Goal: Information Seeking & Learning: Learn about a topic

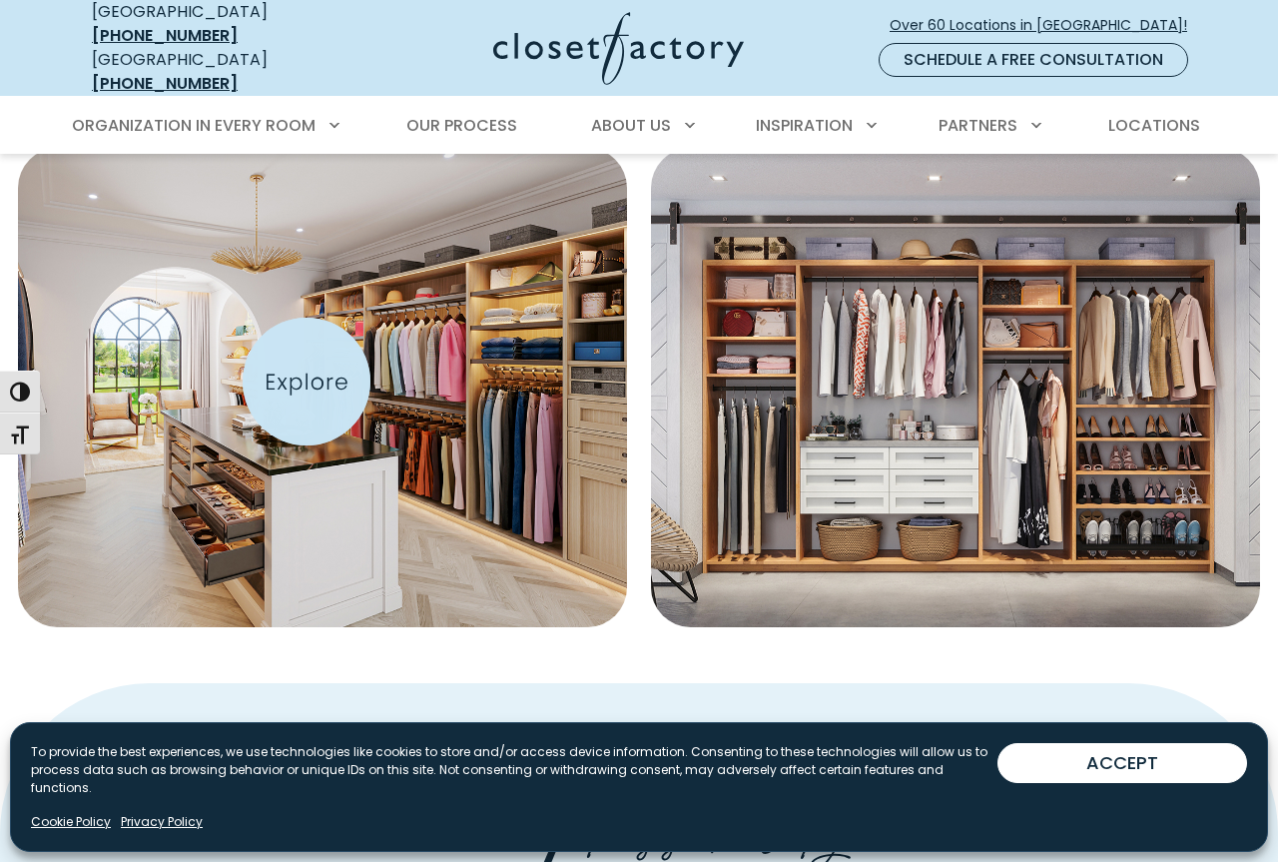
scroll to position [924, 0]
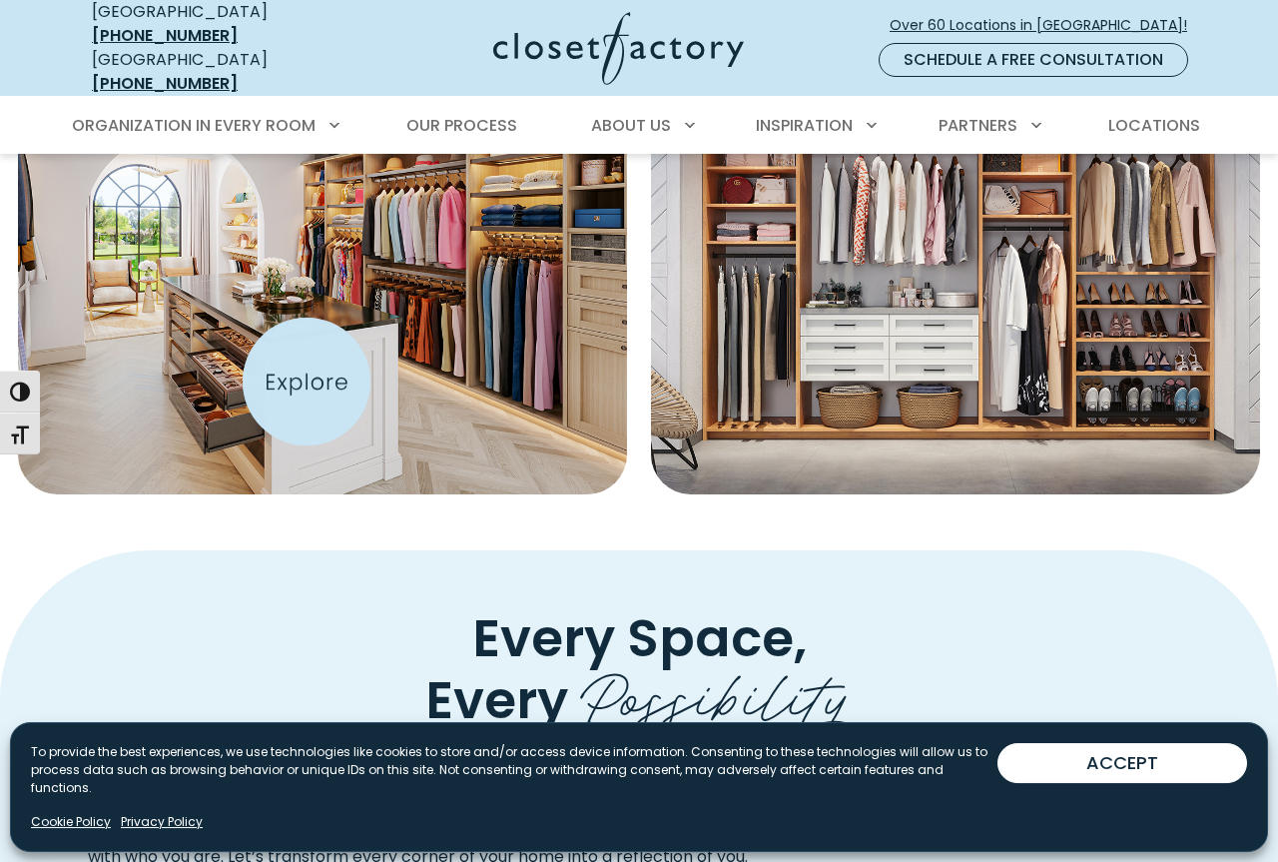
click at [306, 381] on img "Featured Images" at bounding box center [323, 254] width 670 height 527
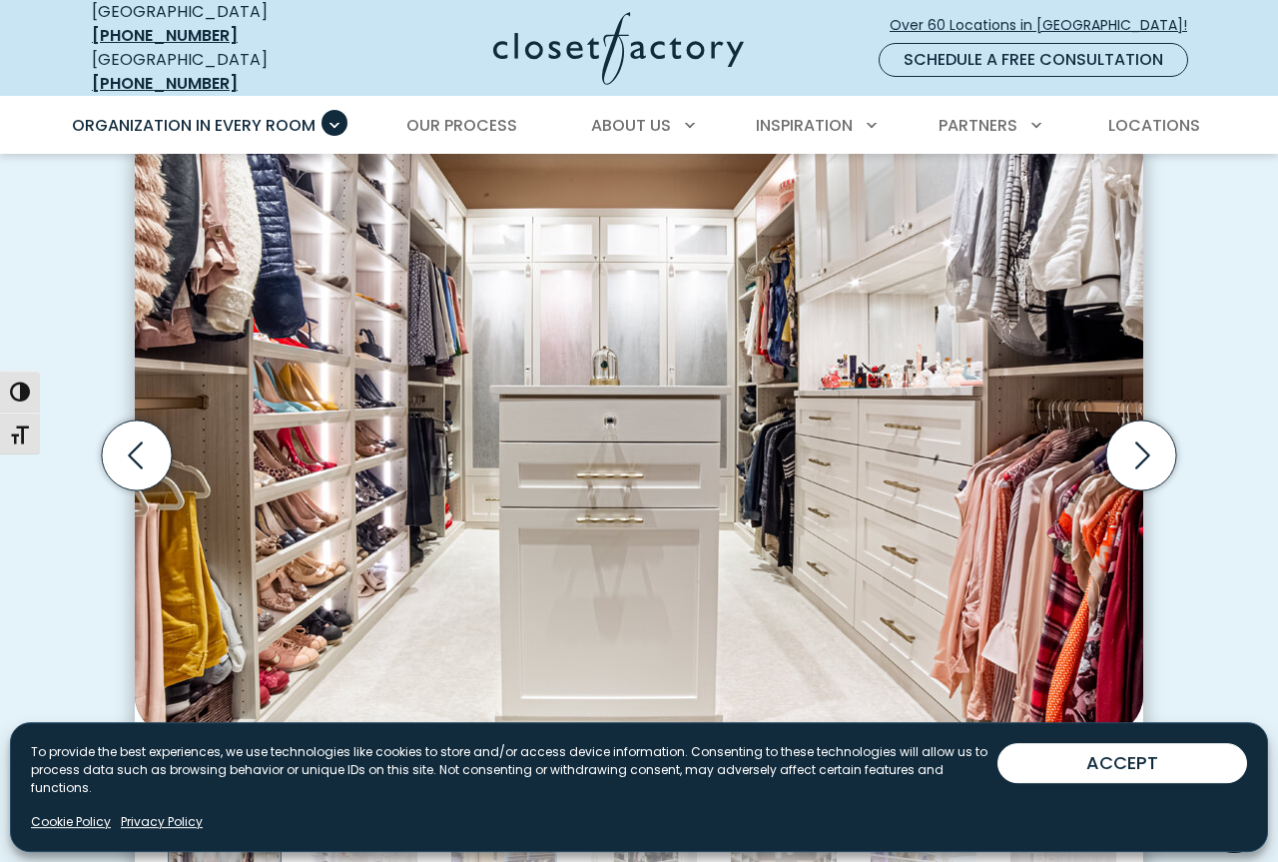
scroll to position [509, 0]
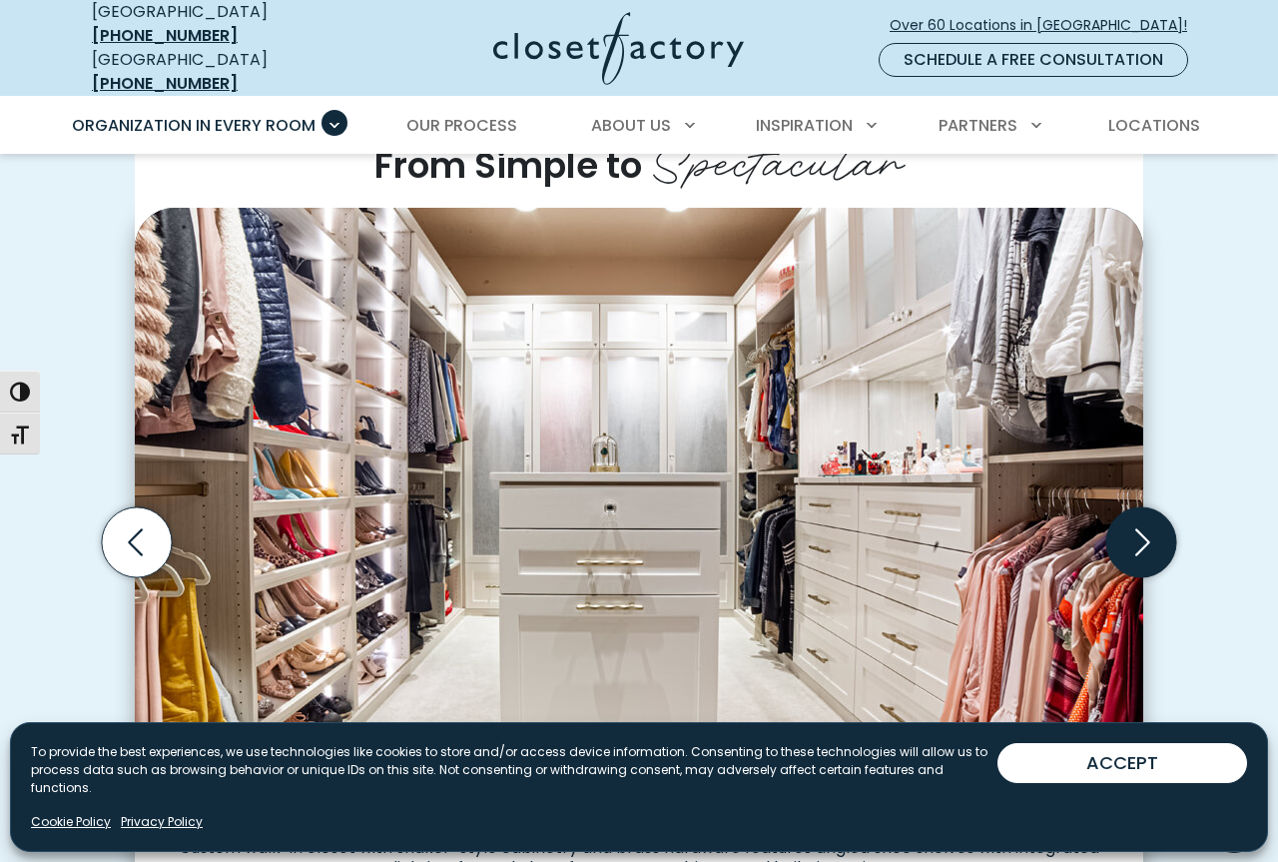
click at [1148, 528] on icon "Next slide" at bounding box center [1142, 541] width 15 height 27
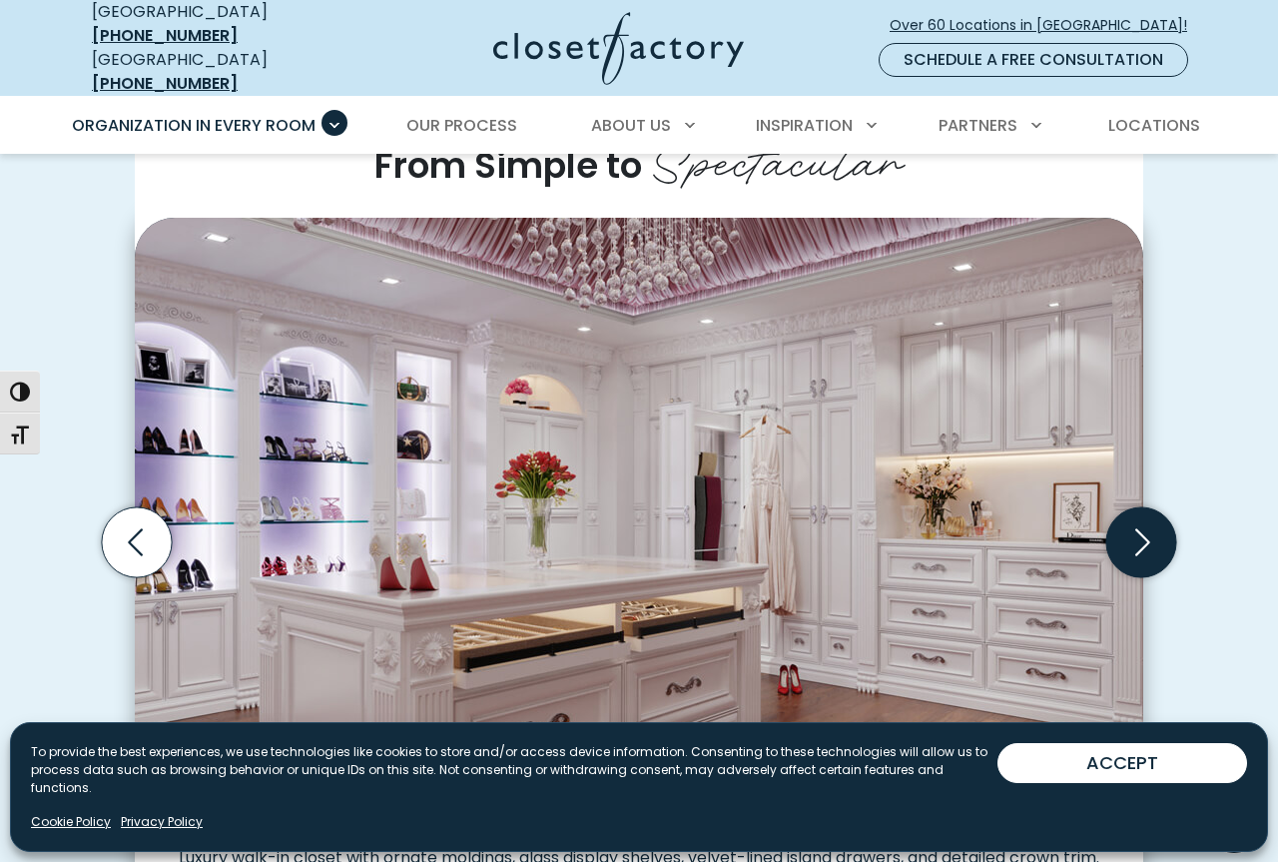
click at [1146, 528] on icon "Next slide" at bounding box center [1142, 541] width 15 height 27
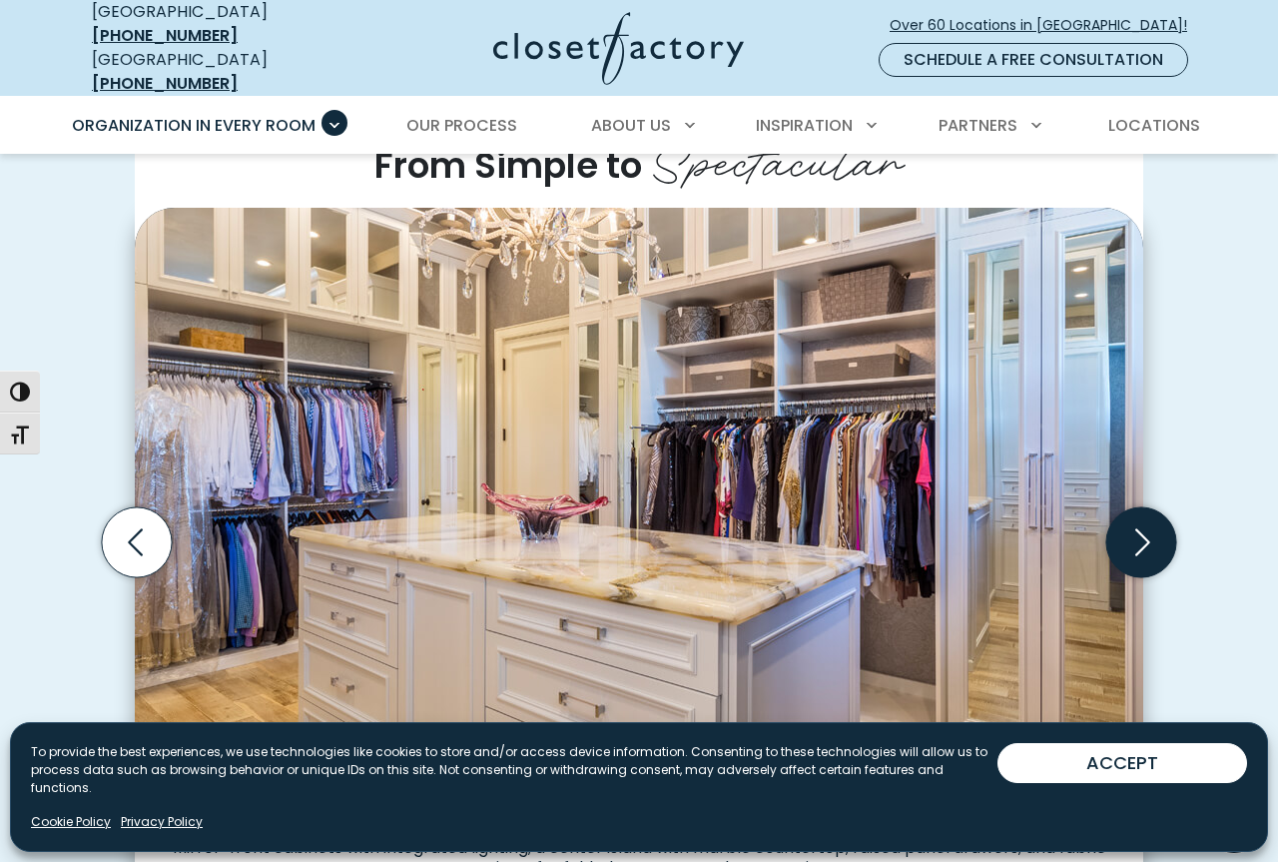
click at [1146, 528] on icon "Next slide" at bounding box center [1142, 541] width 15 height 27
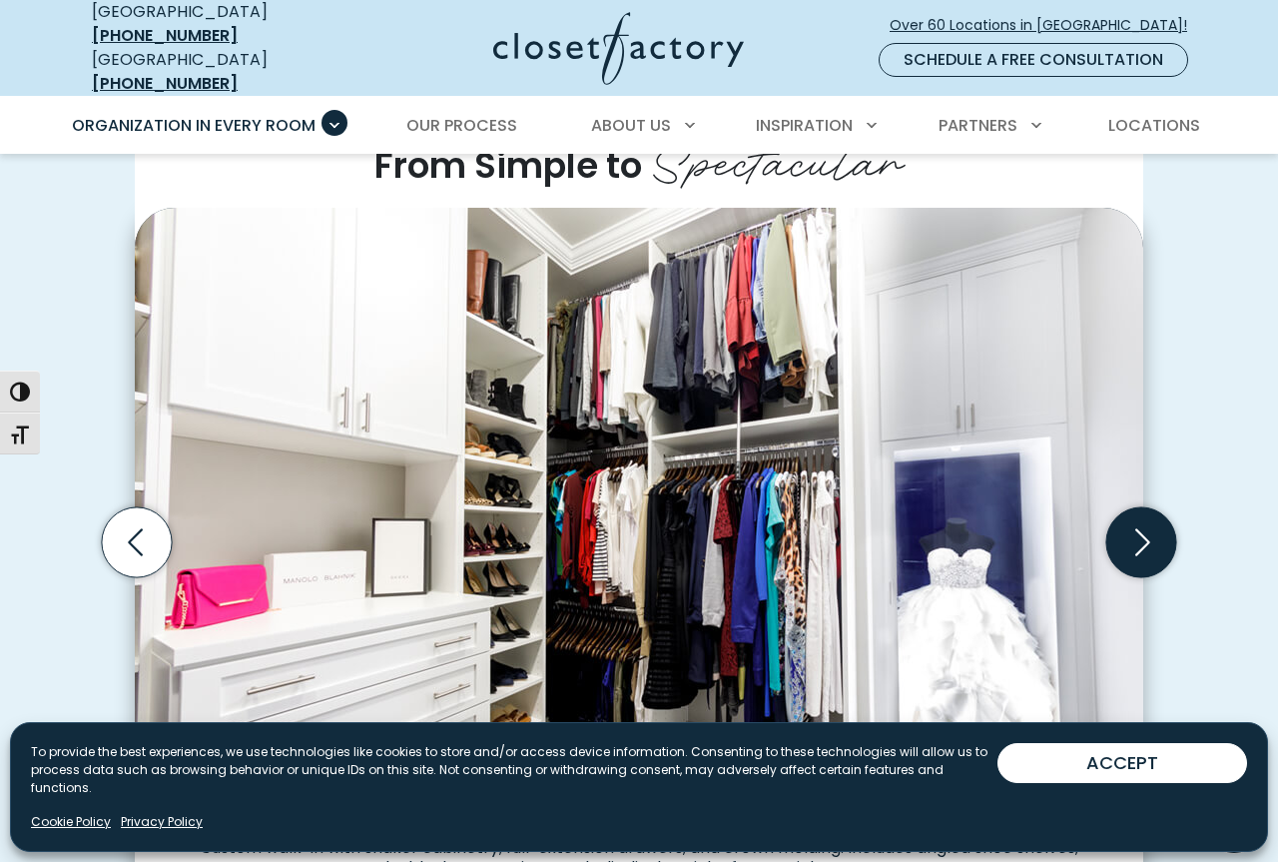
click at [1141, 507] on icon "Next slide" at bounding box center [1141, 542] width 70 height 70
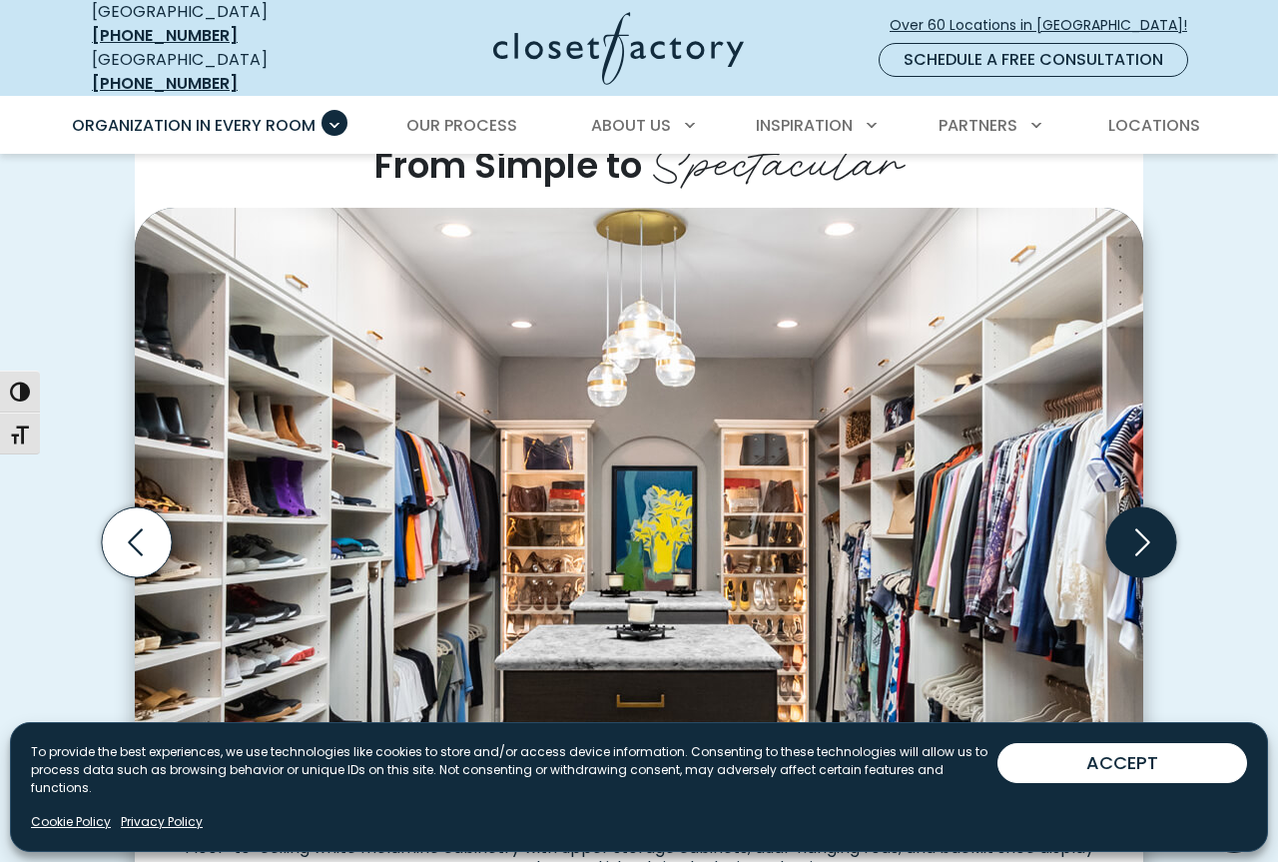
click at [1141, 507] on icon "Next slide" at bounding box center [1141, 542] width 70 height 70
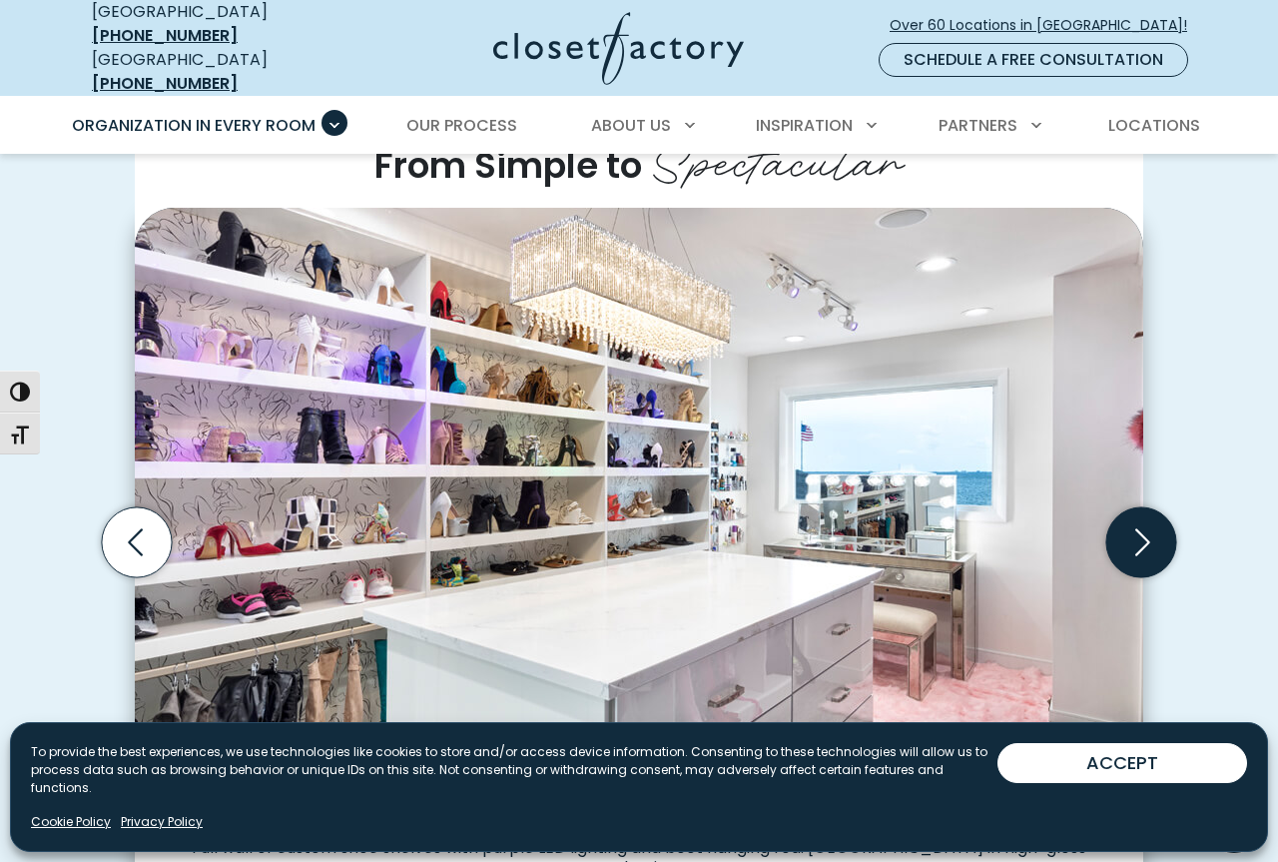
click at [1141, 507] on icon "Next slide" at bounding box center [1141, 542] width 70 height 70
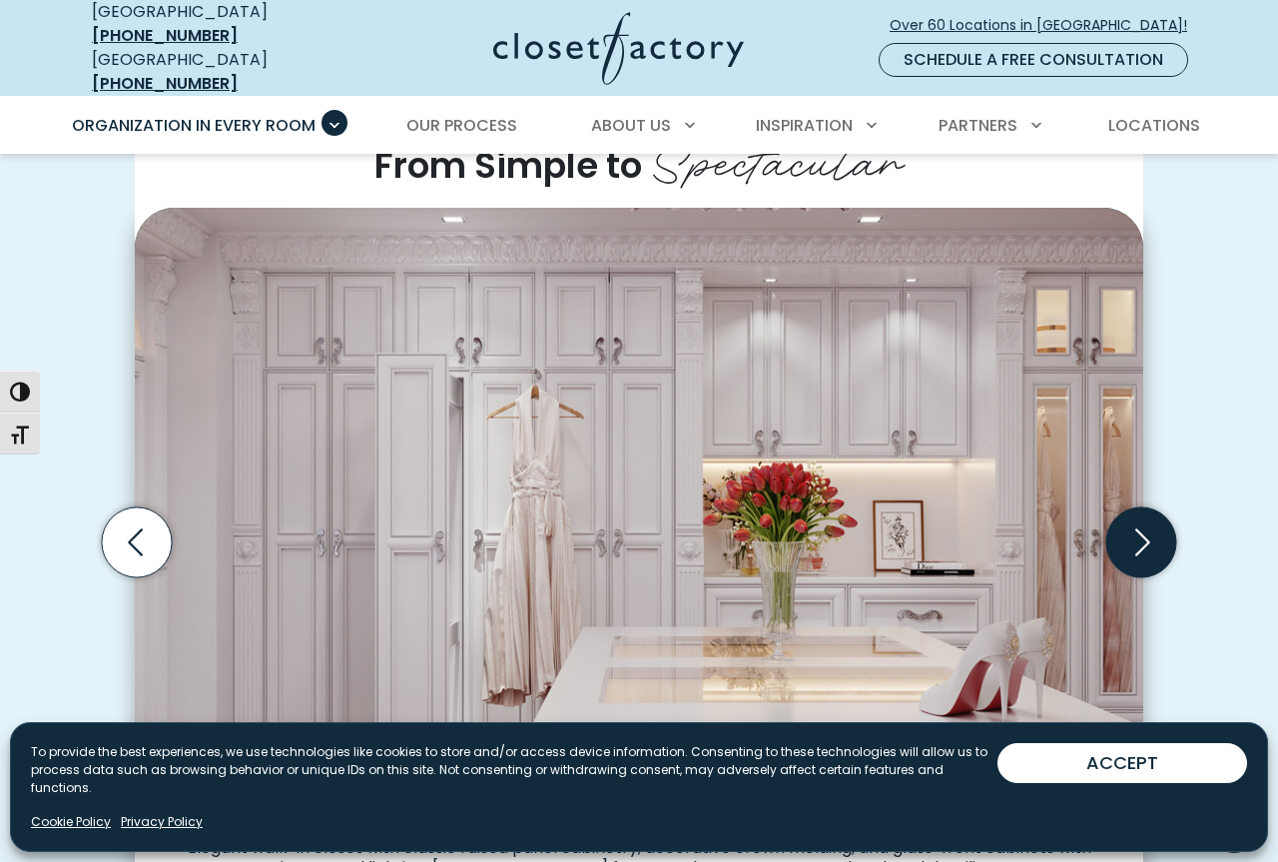
click at [1141, 507] on icon "Next slide" at bounding box center [1141, 542] width 70 height 70
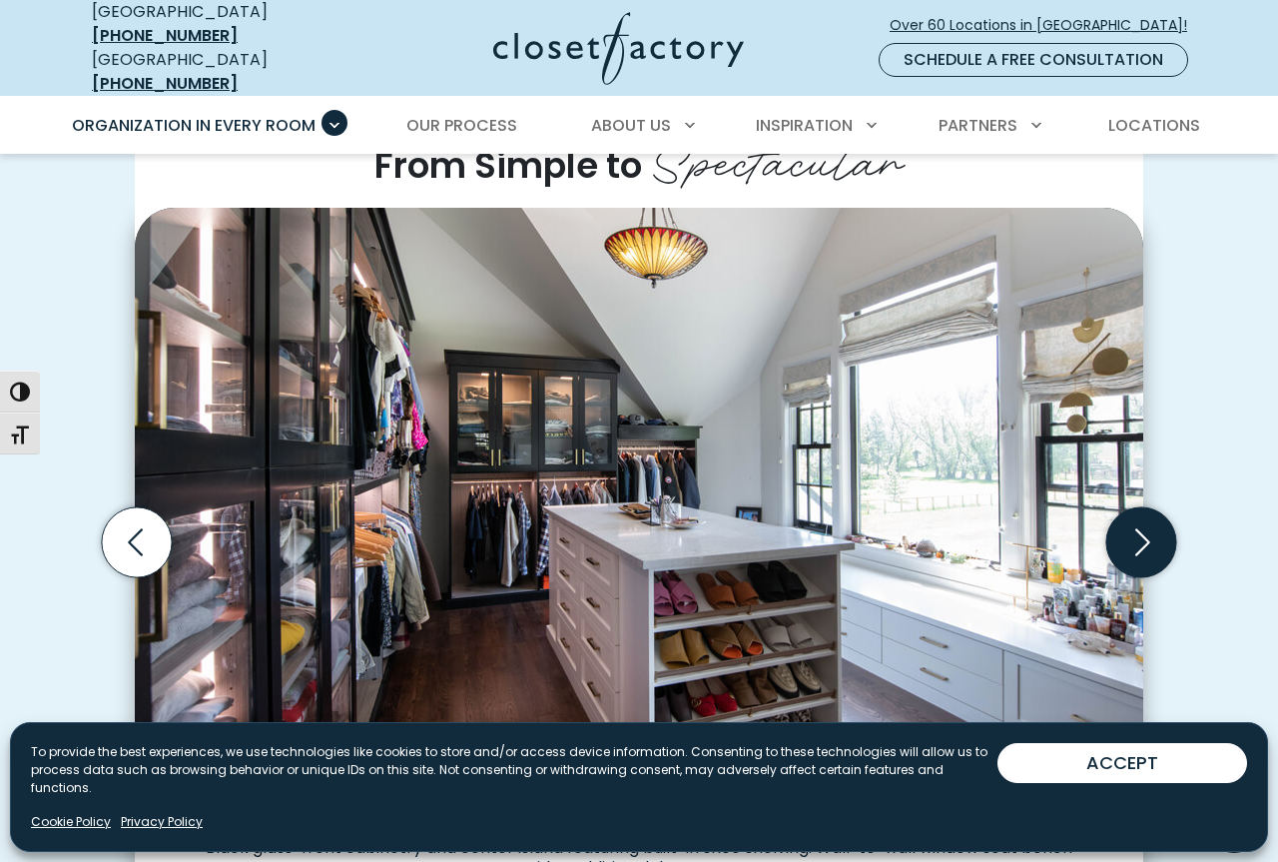
click at [1141, 507] on icon "Next slide" at bounding box center [1141, 542] width 70 height 70
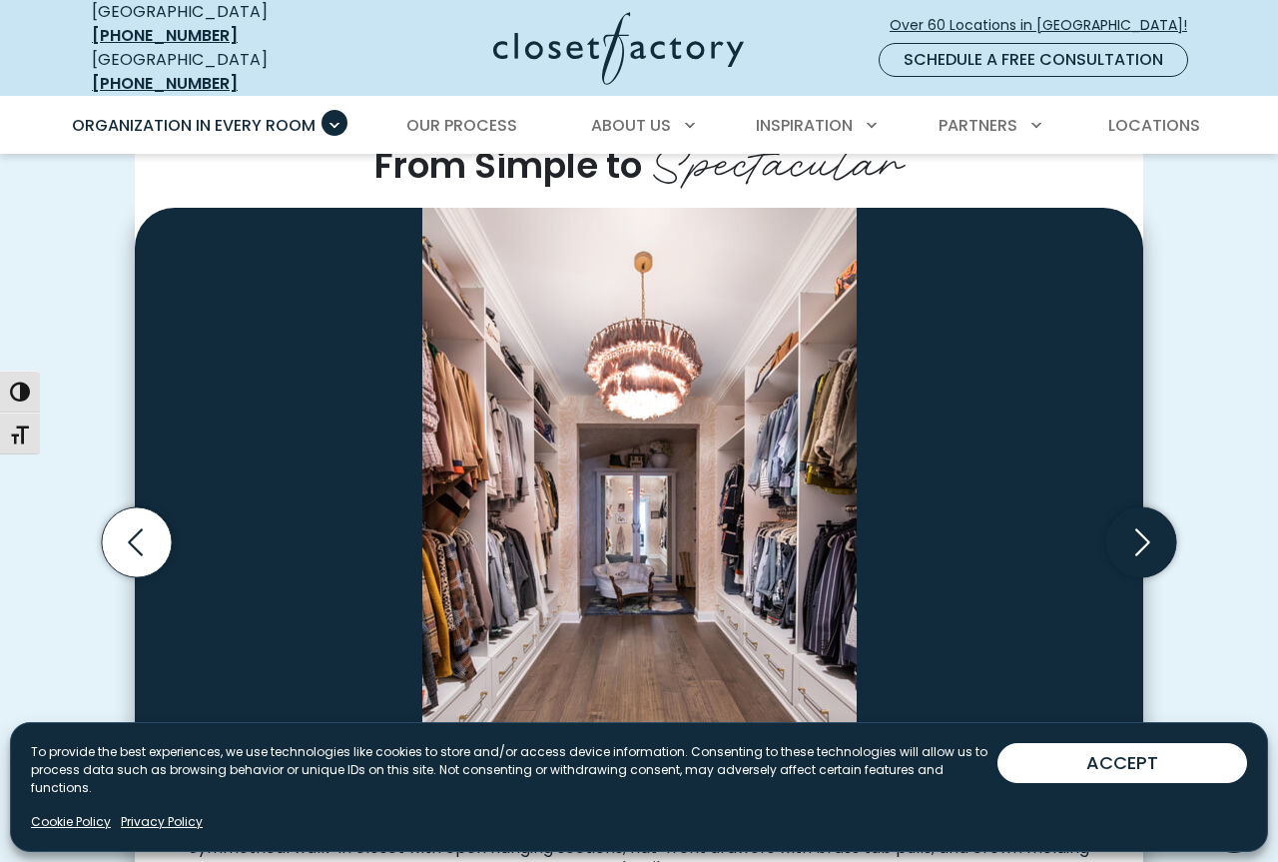
click at [1141, 507] on icon "Next slide" at bounding box center [1141, 542] width 70 height 70
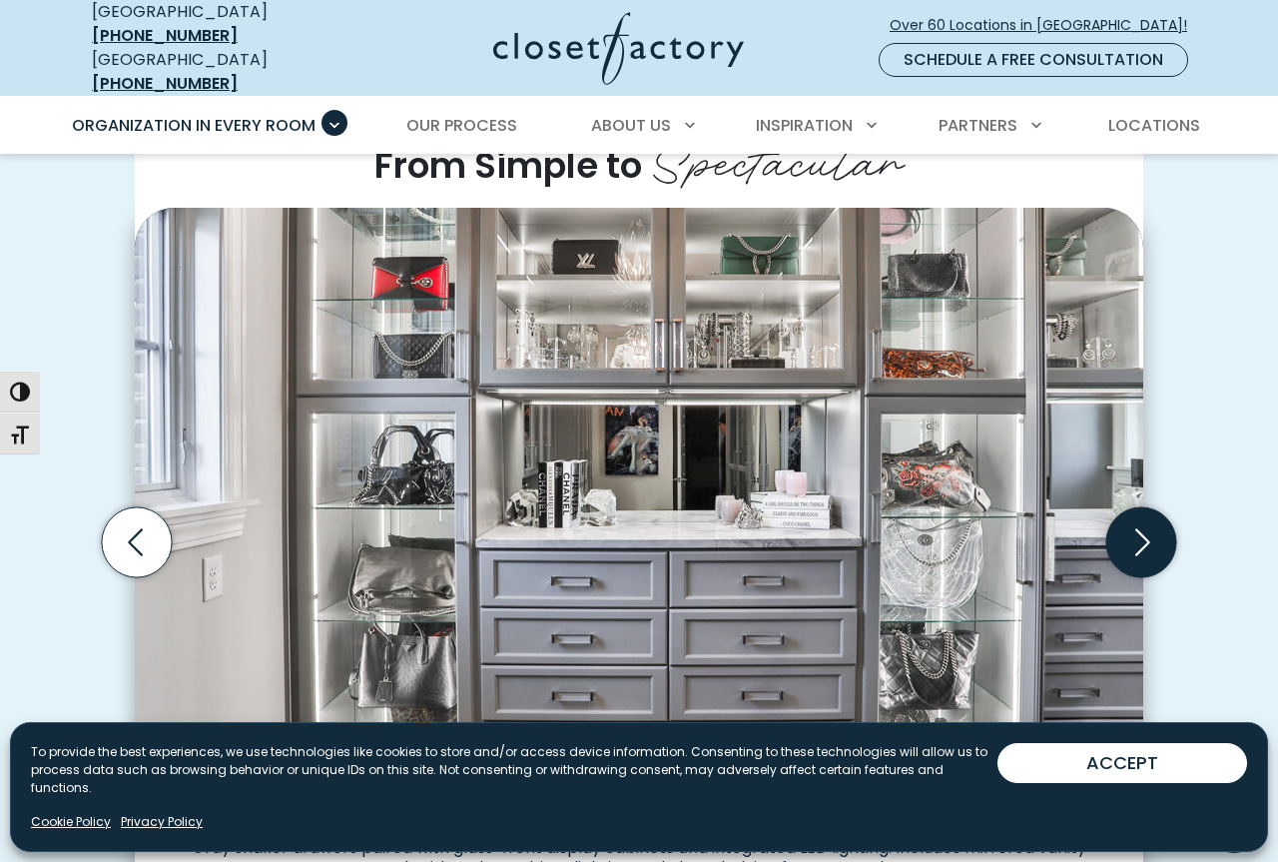
click at [1141, 507] on icon "Next slide" at bounding box center [1141, 542] width 70 height 70
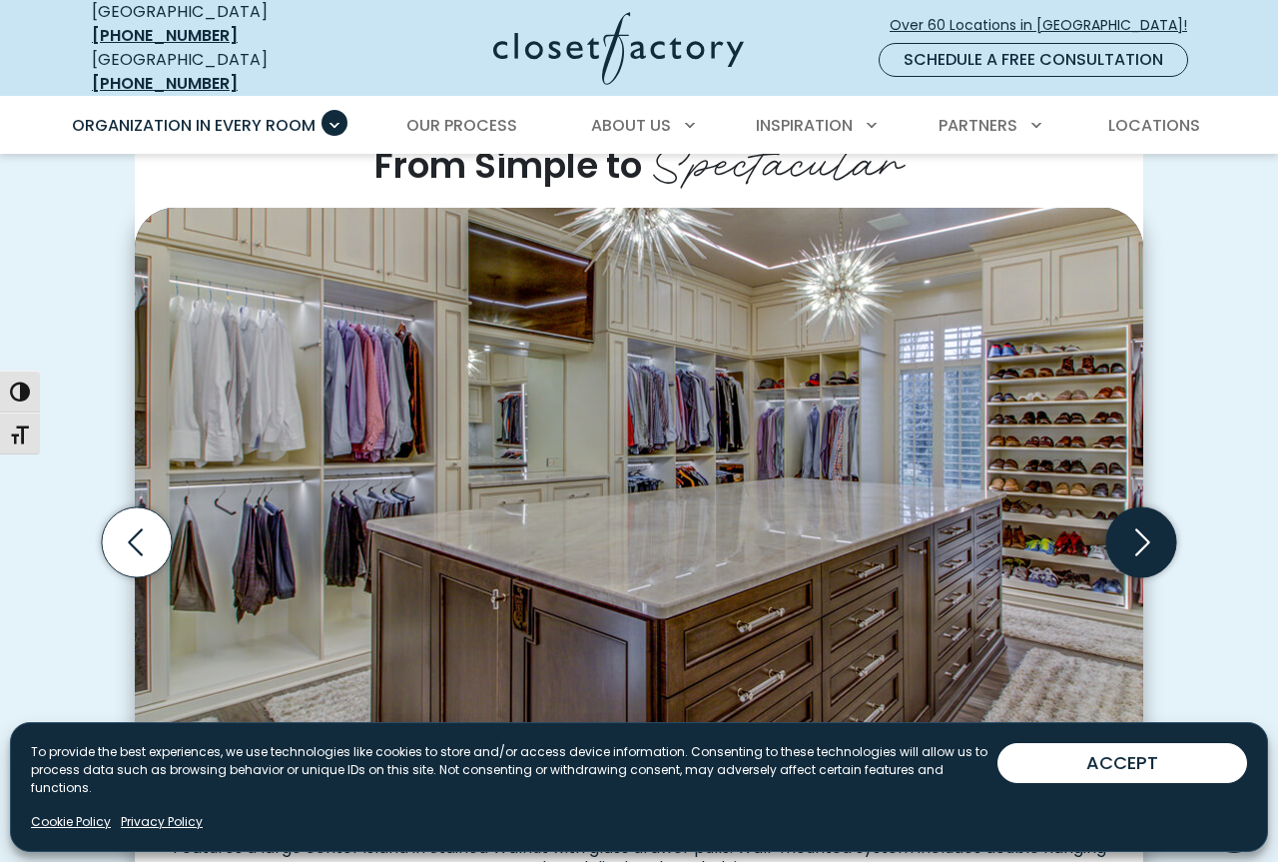
click at [1141, 507] on icon "Next slide" at bounding box center [1141, 542] width 70 height 70
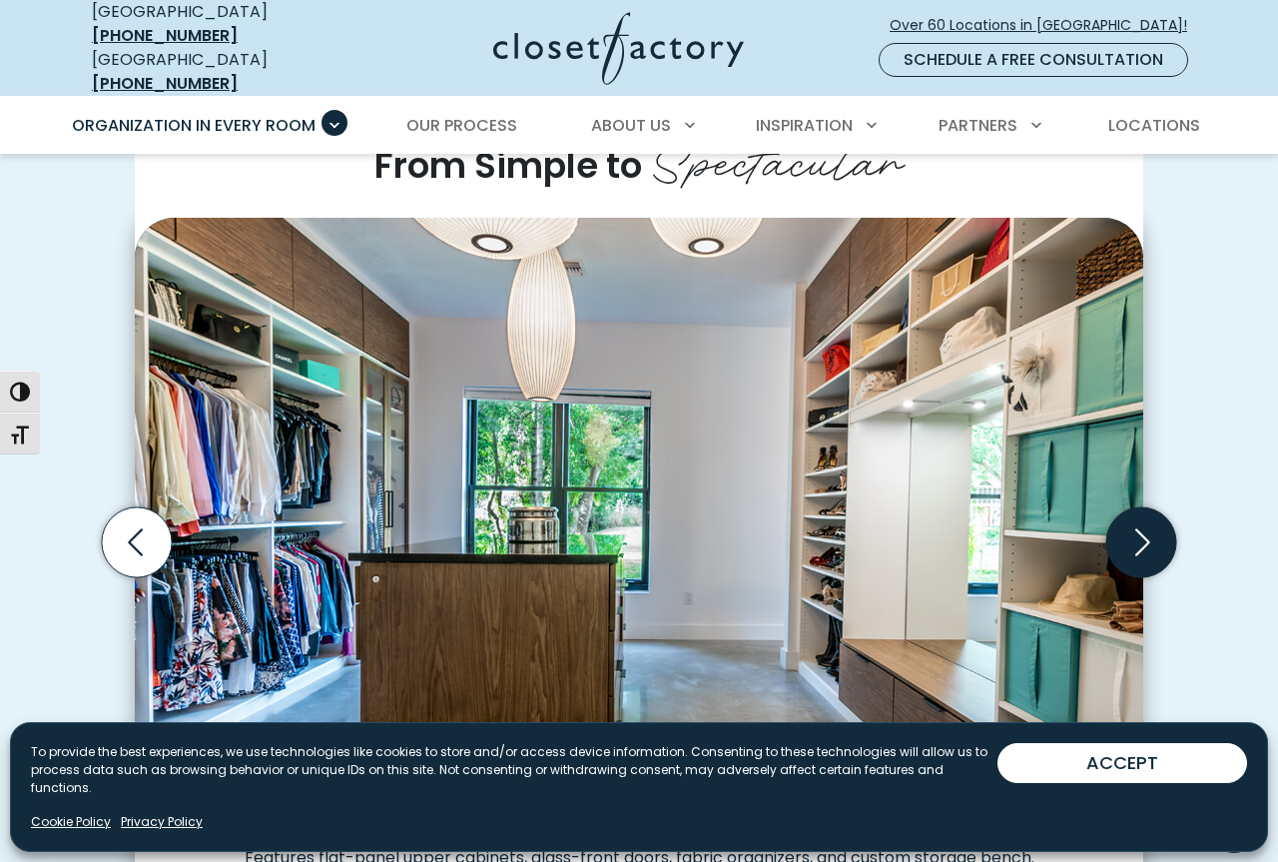
click at [1141, 507] on icon "Next slide" at bounding box center [1141, 542] width 70 height 70
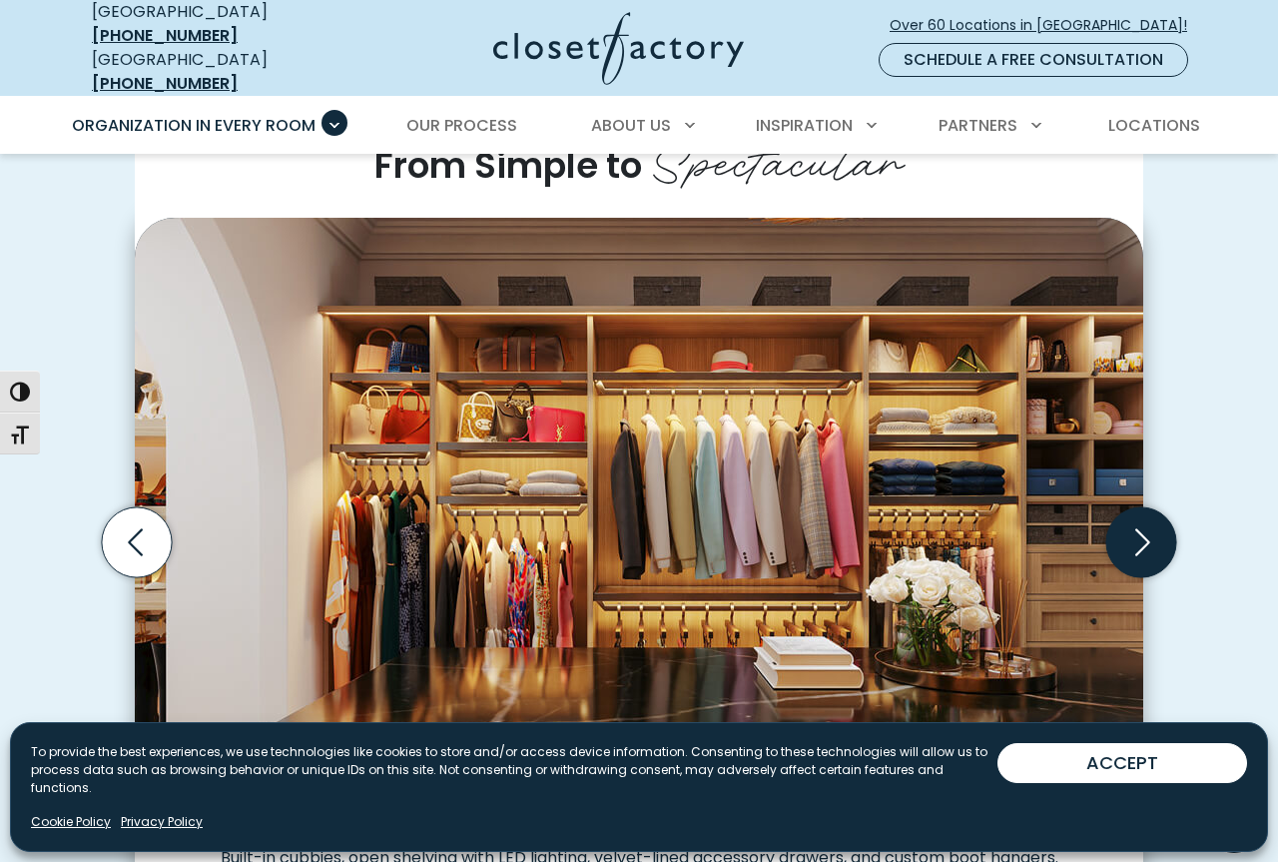
click at [1141, 507] on icon "Next slide" at bounding box center [1141, 542] width 70 height 70
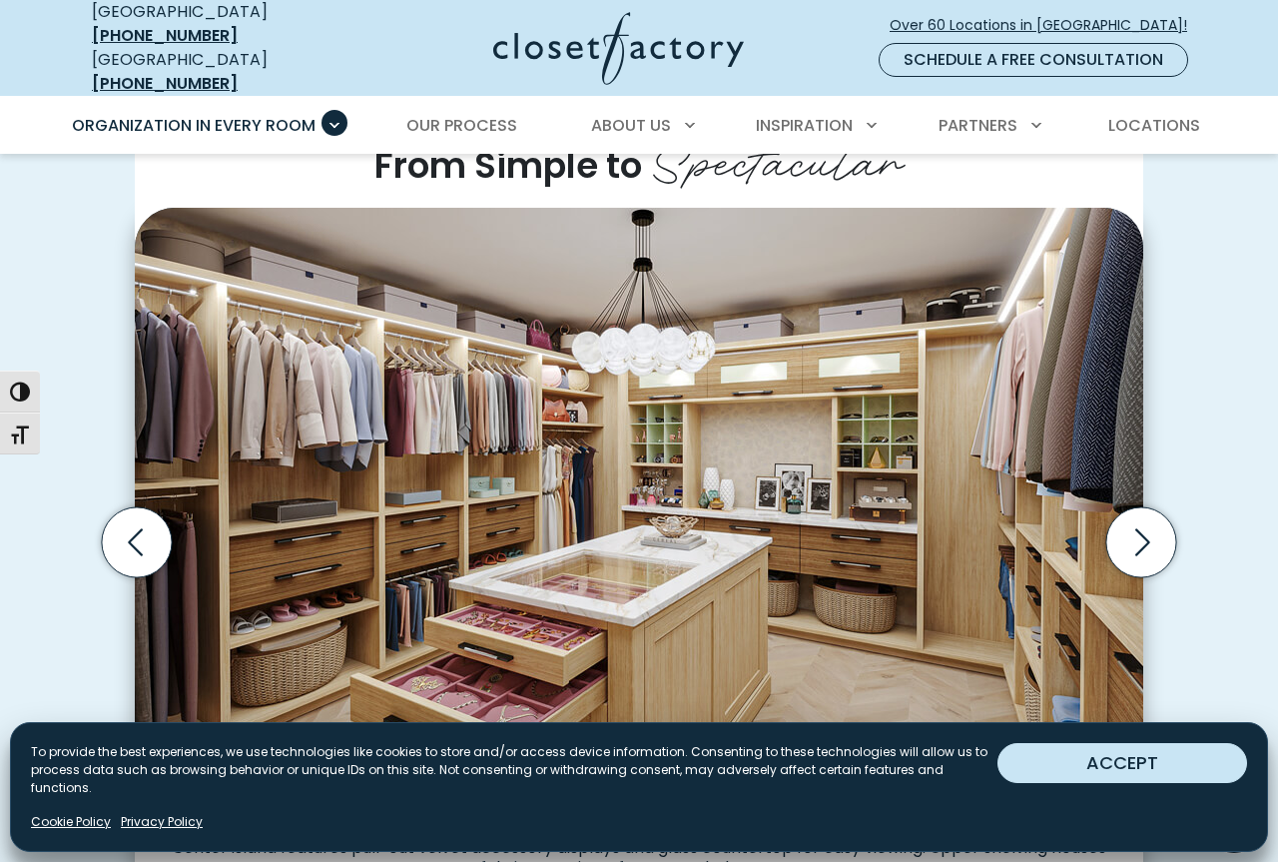
click at [1069, 780] on button "ACCEPT" at bounding box center [1122, 763] width 250 height 40
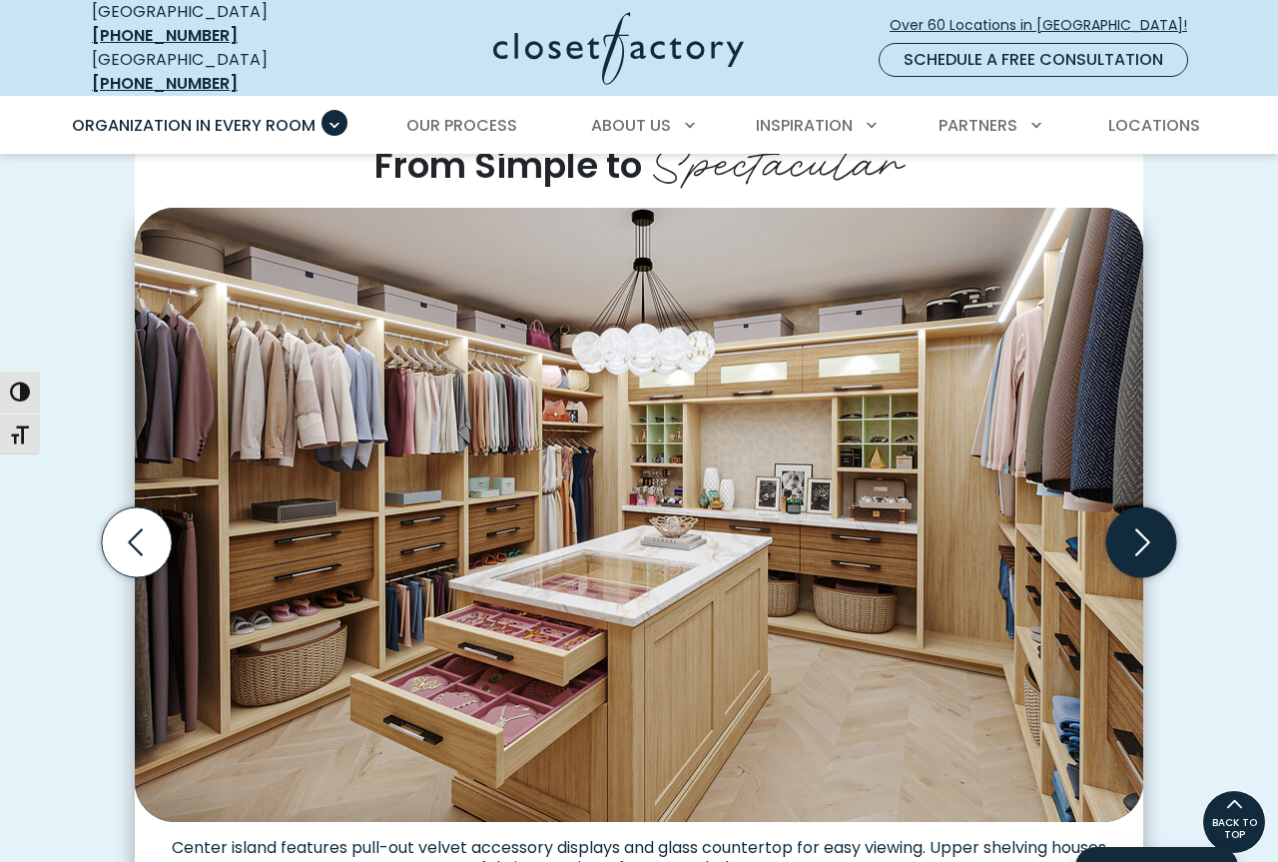
click at [1126, 507] on icon "Next slide" at bounding box center [1141, 542] width 70 height 70
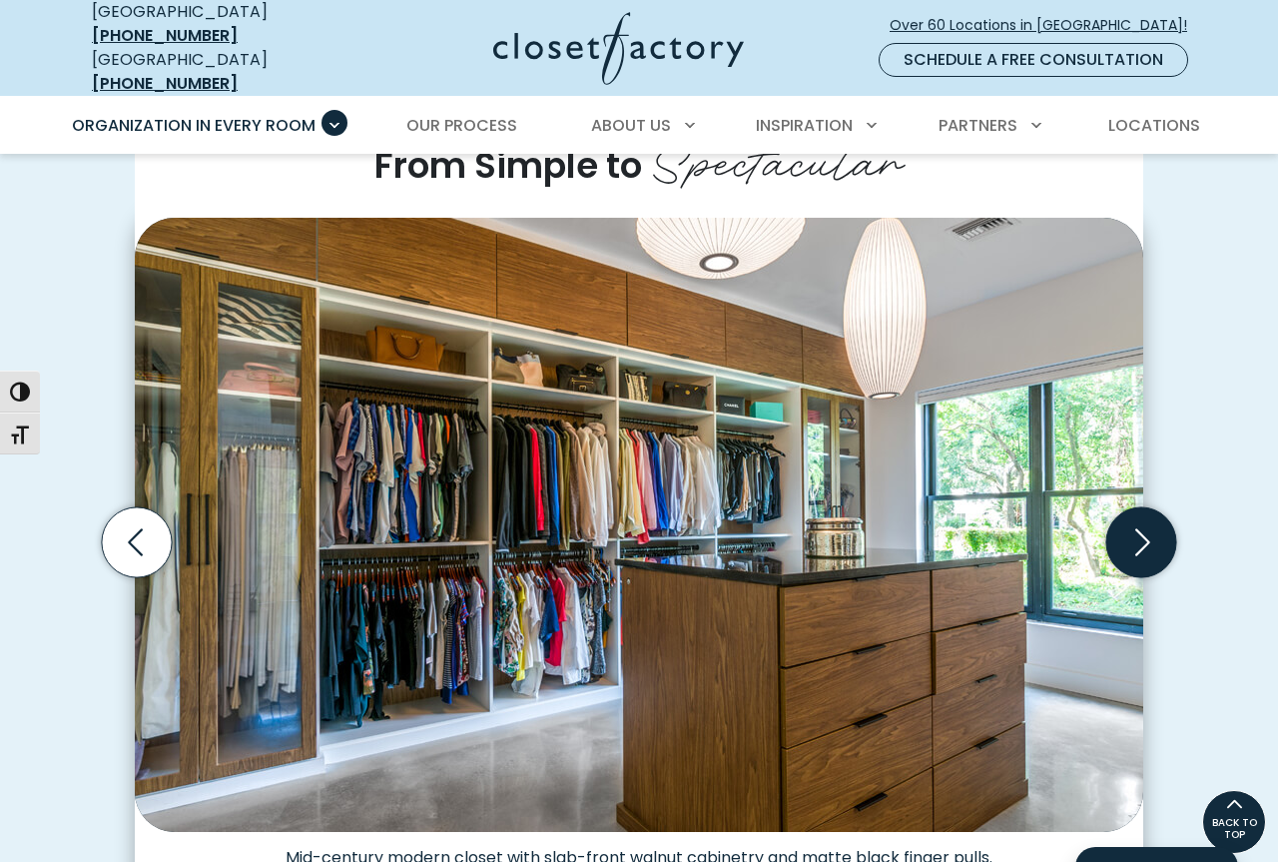
click at [1126, 507] on icon "Next slide" at bounding box center [1141, 542] width 70 height 70
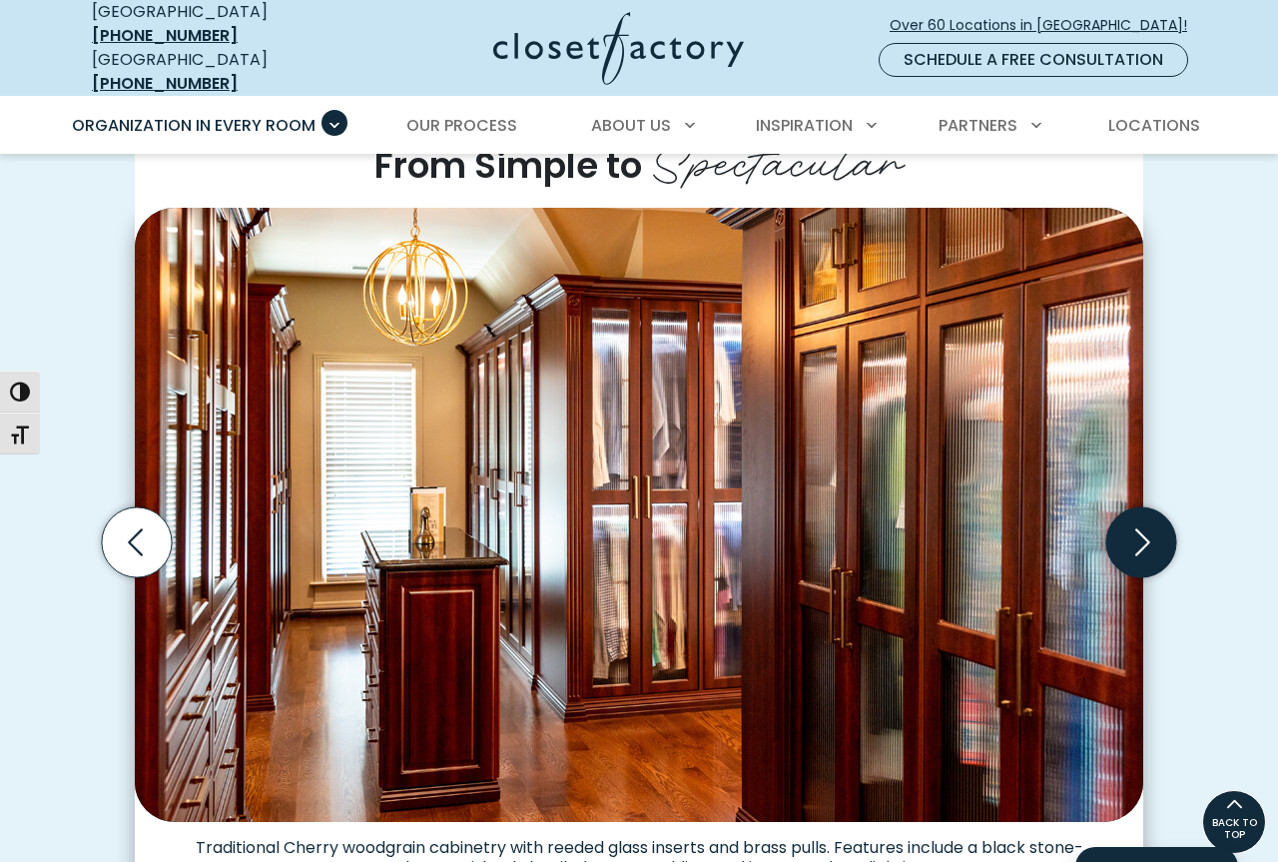
click at [1126, 507] on icon "Next slide" at bounding box center [1141, 542] width 70 height 70
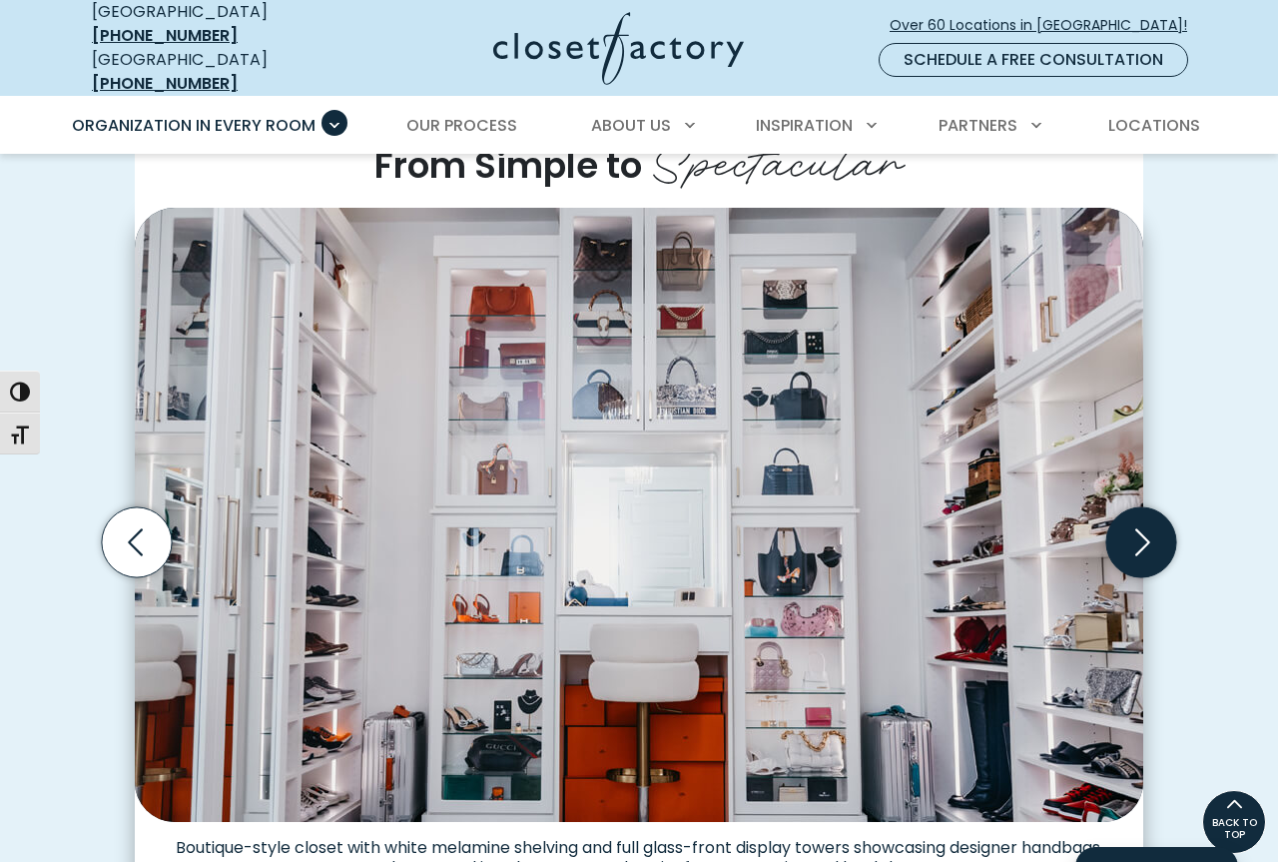
click at [1126, 507] on icon "Next slide" at bounding box center [1141, 542] width 70 height 70
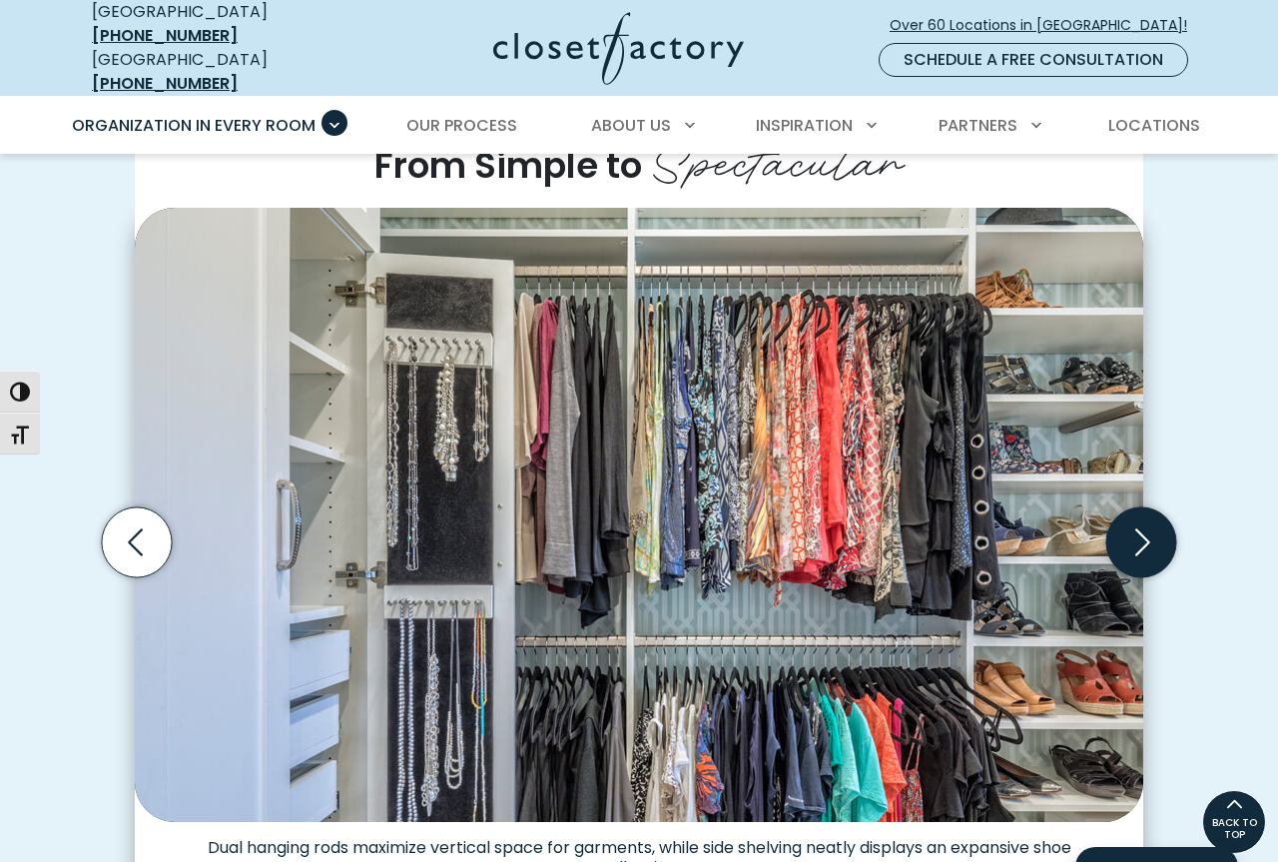
click at [1126, 507] on icon "Next slide" at bounding box center [1141, 542] width 70 height 70
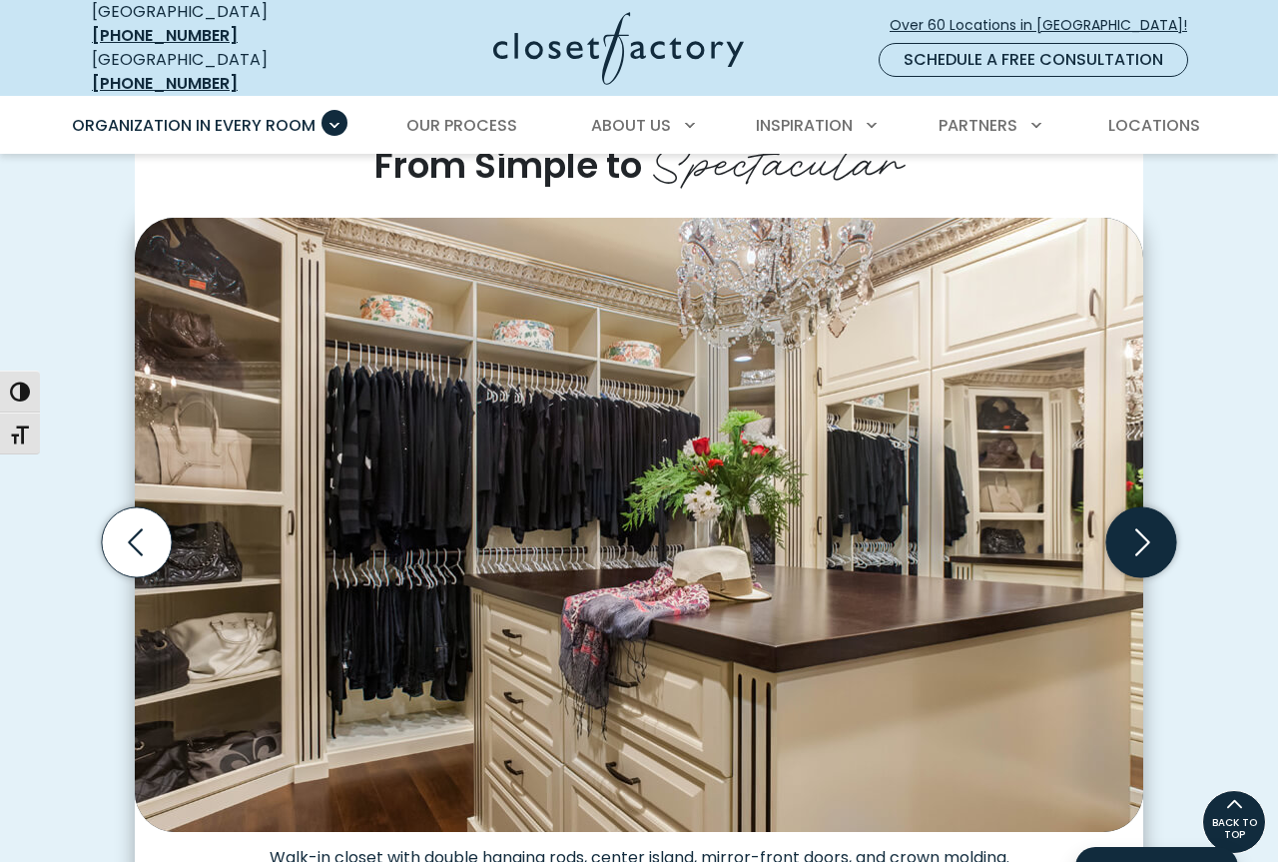
click at [1126, 507] on icon "Next slide" at bounding box center [1141, 542] width 70 height 70
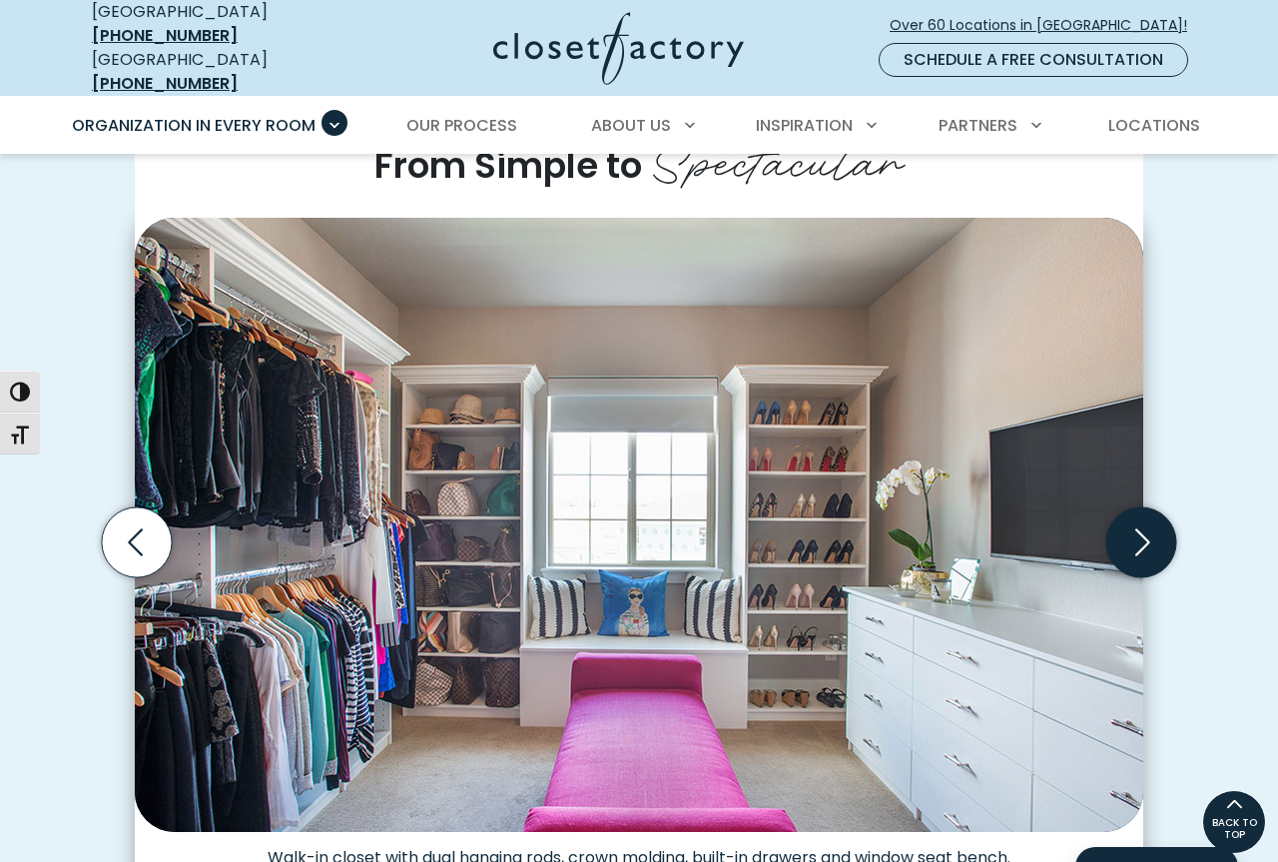
click at [1126, 507] on icon "Next slide" at bounding box center [1141, 542] width 70 height 70
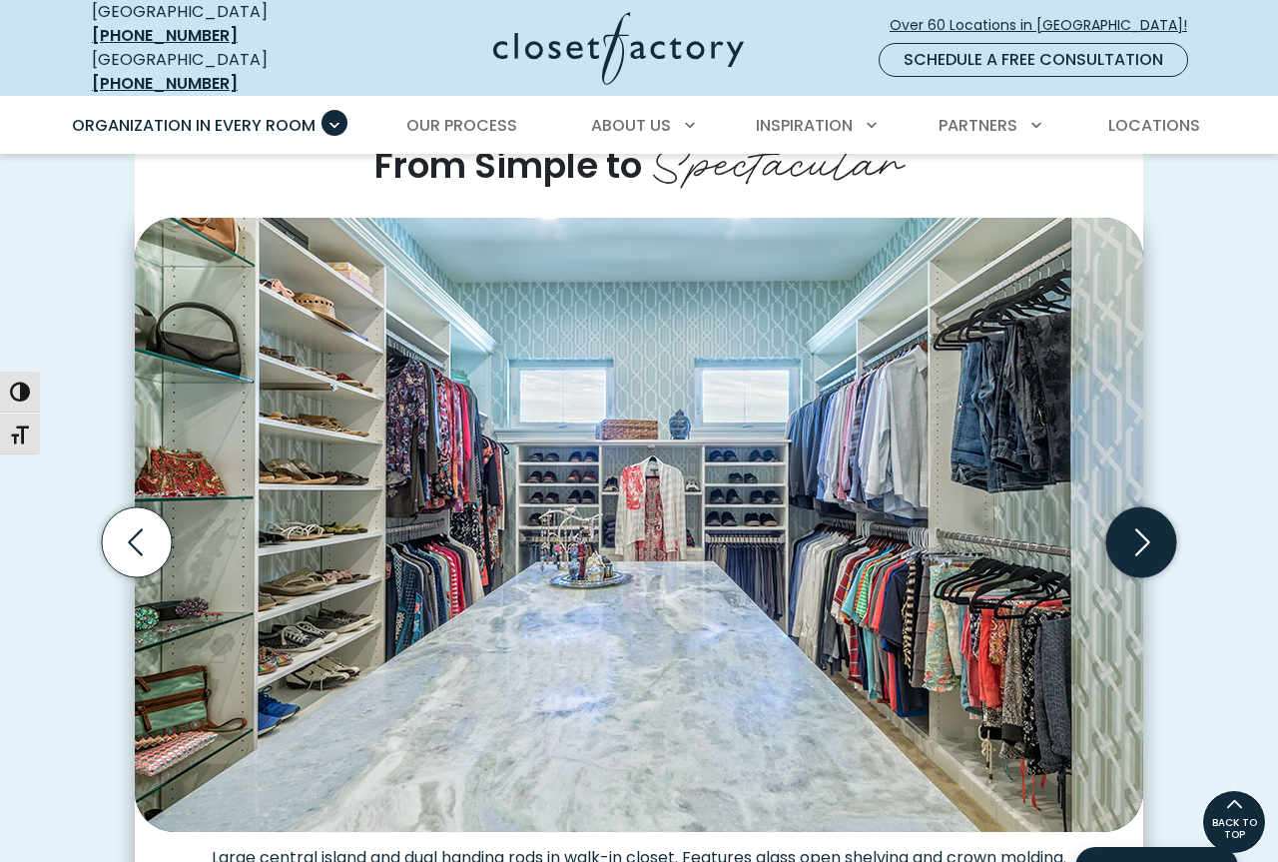
click at [1126, 507] on icon "Next slide" at bounding box center [1141, 542] width 70 height 70
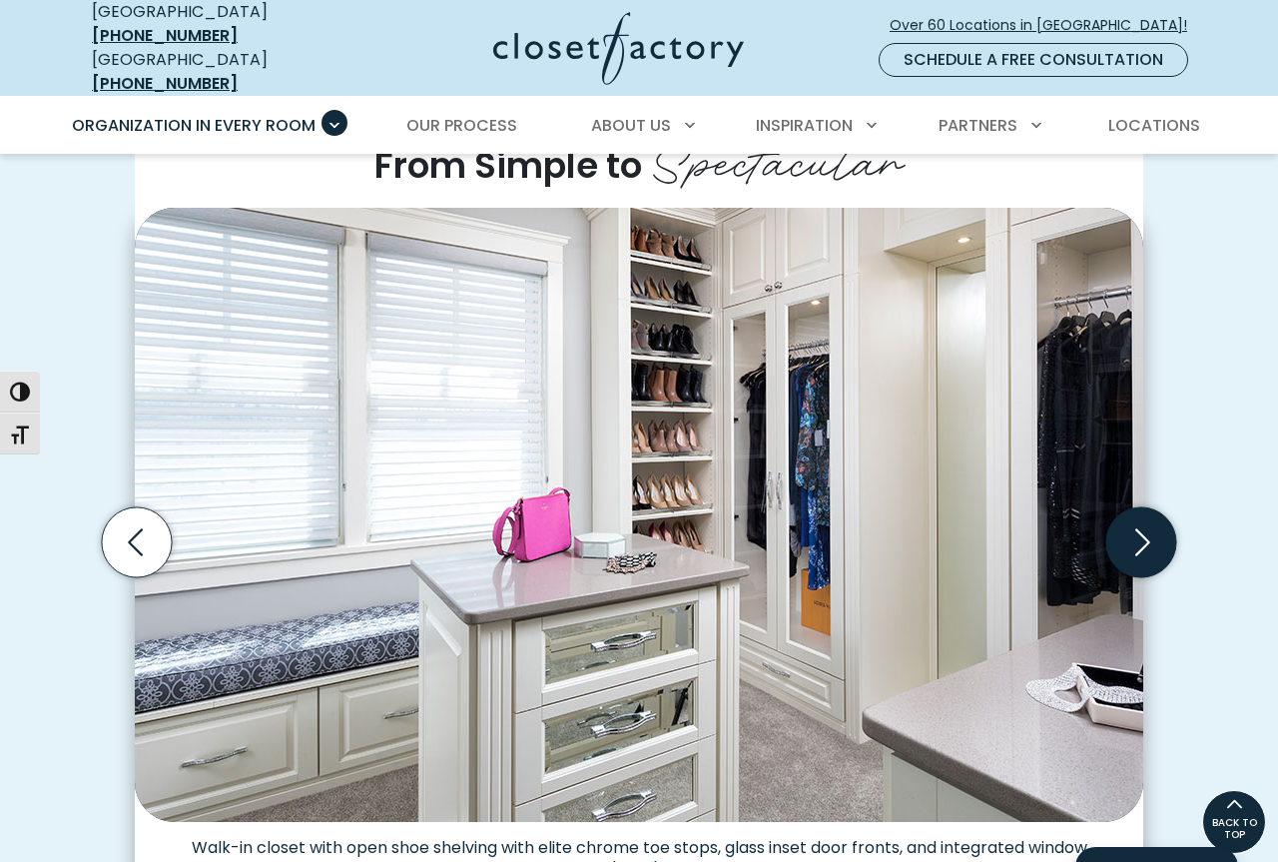
click at [1126, 507] on icon "Next slide" at bounding box center [1141, 542] width 70 height 70
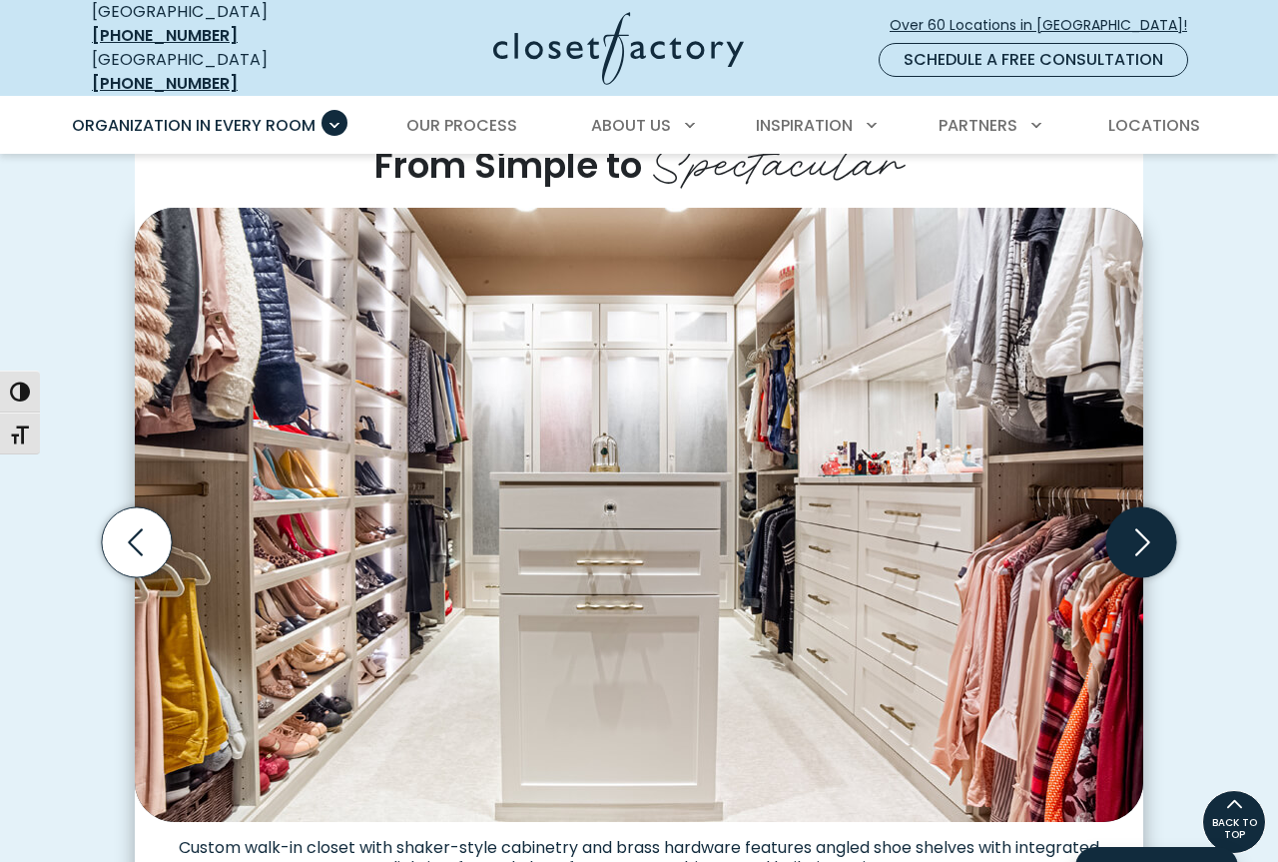
click at [1126, 507] on icon "Next slide" at bounding box center [1141, 542] width 70 height 70
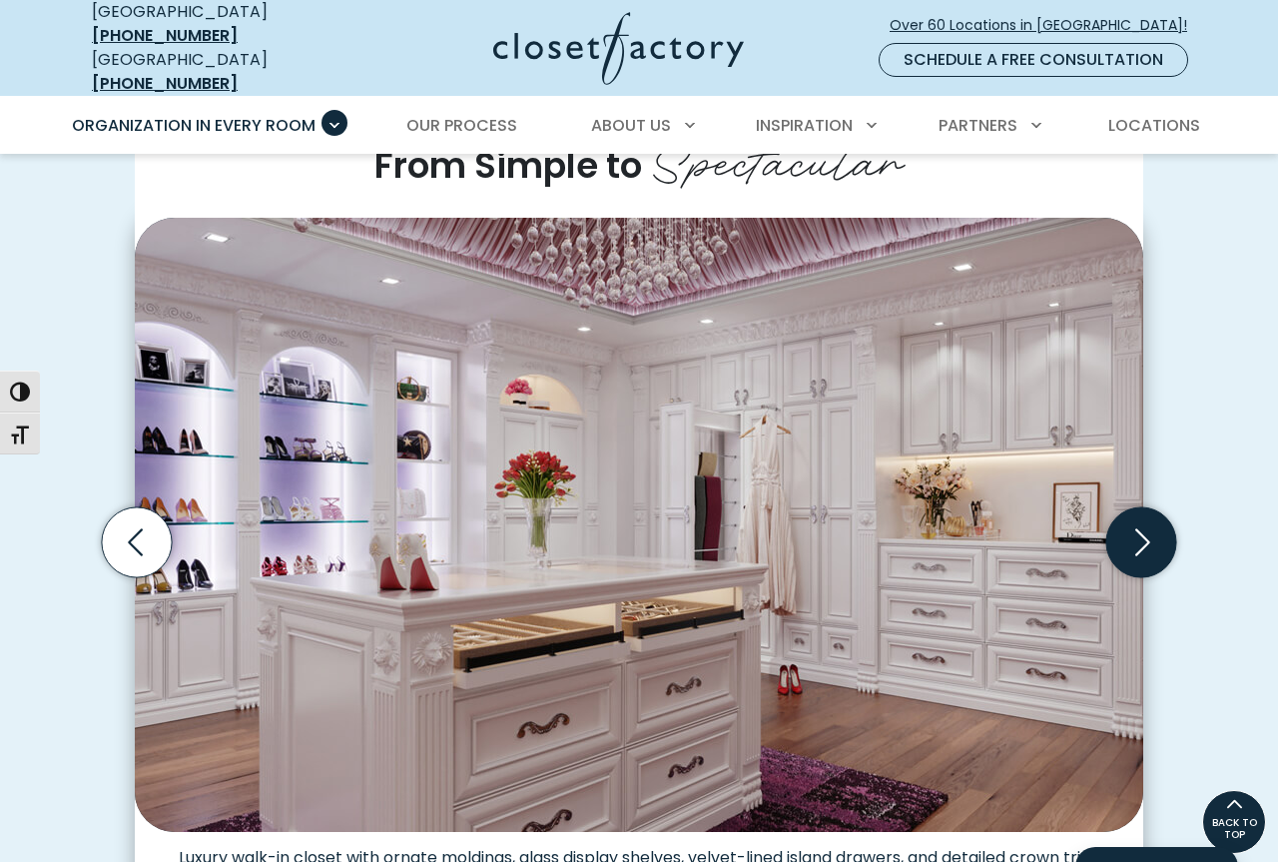
click at [1126, 507] on icon "Next slide" at bounding box center [1141, 542] width 70 height 70
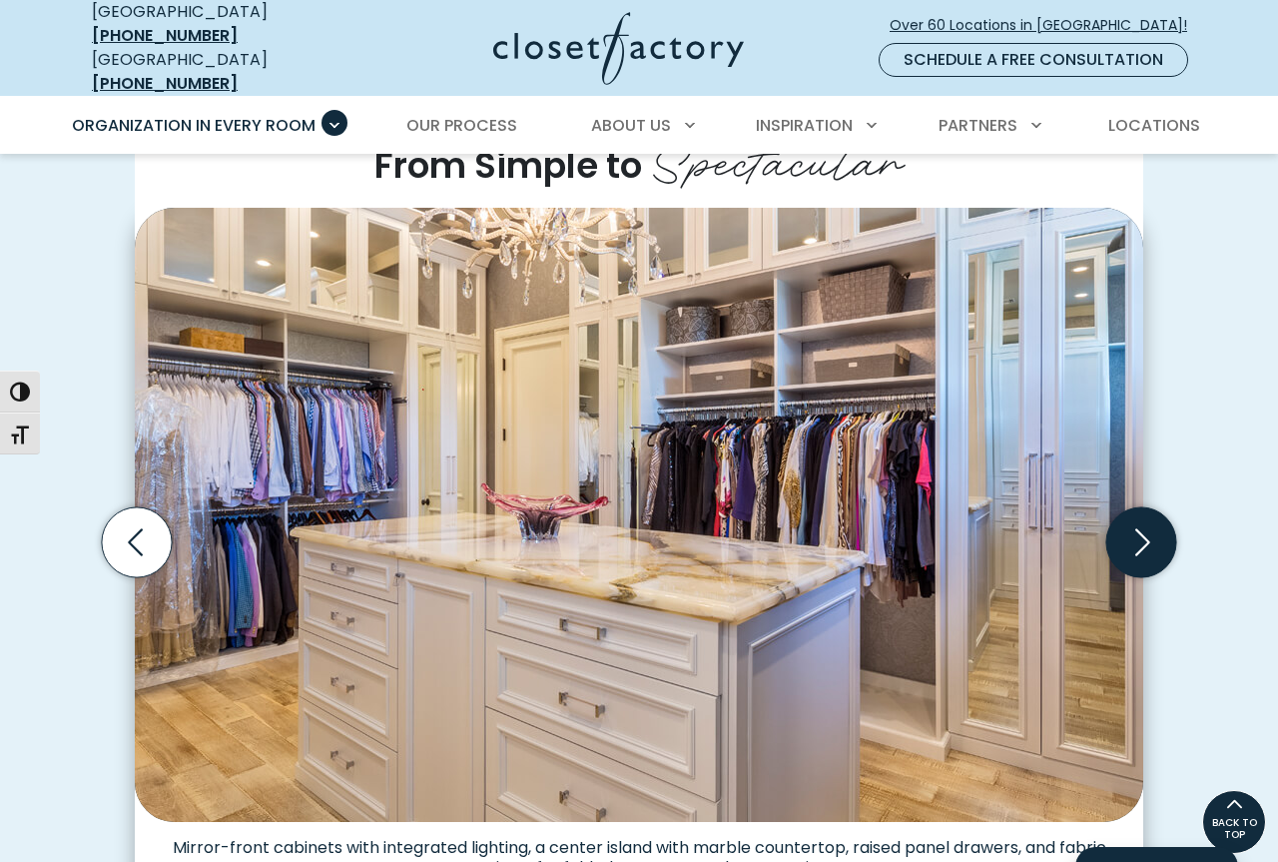
click at [1126, 507] on icon "Next slide" at bounding box center [1141, 542] width 70 height 70
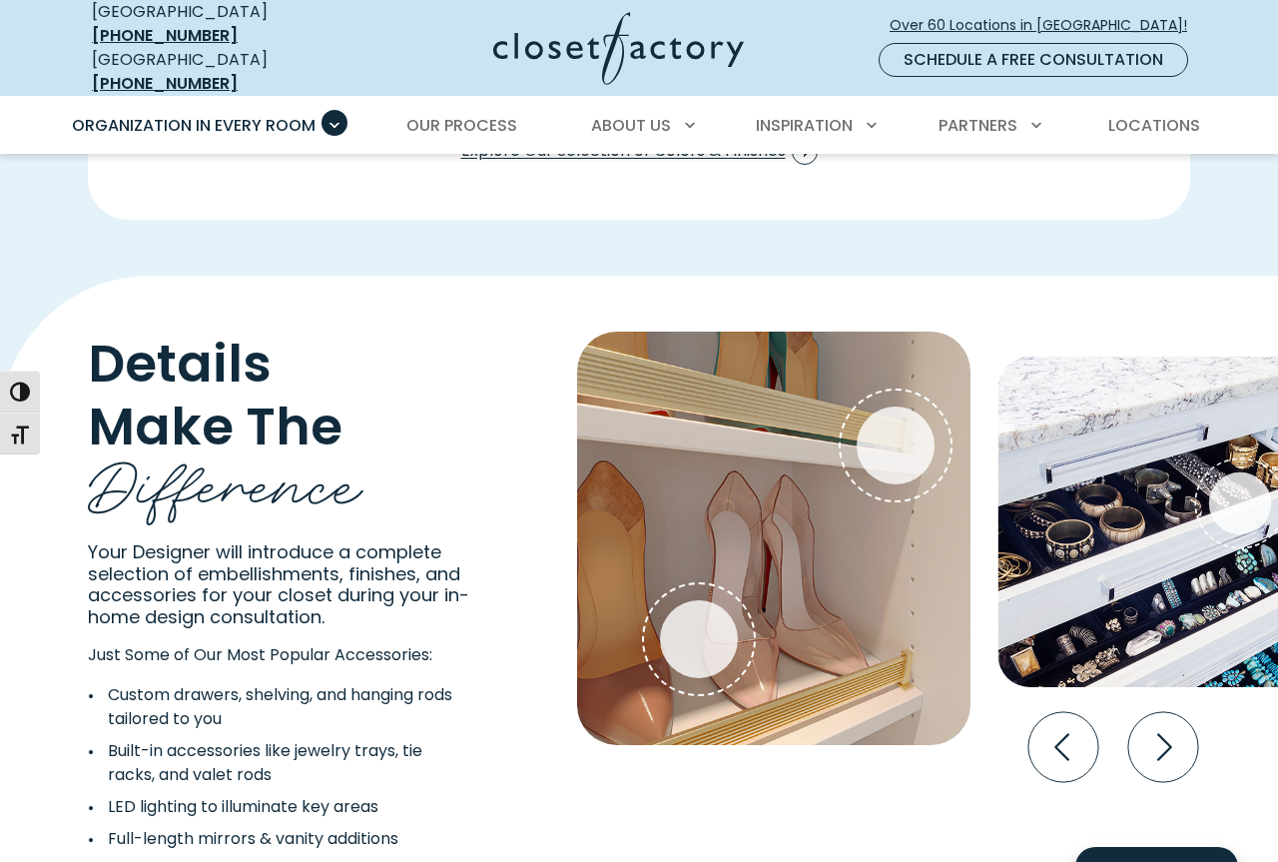
scroll to position [3564, 0]
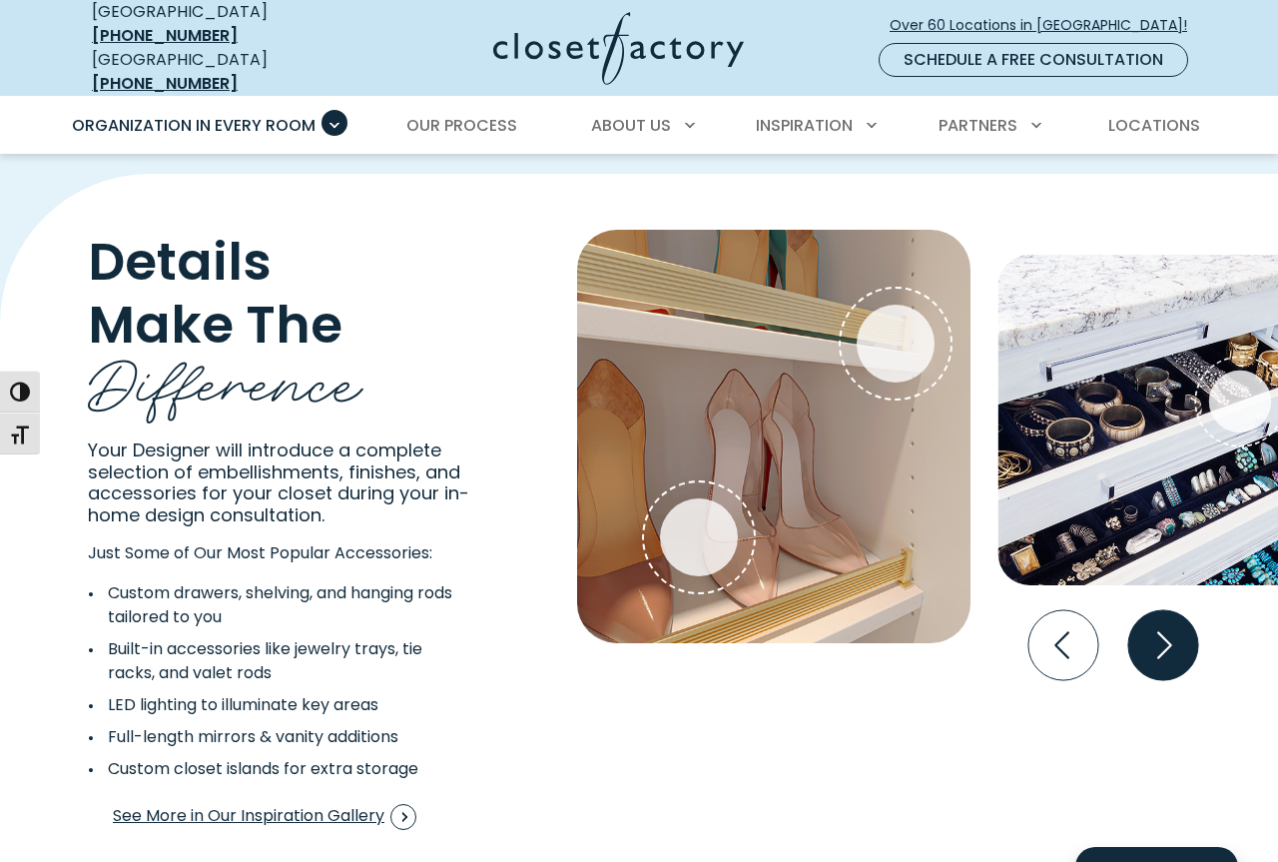
click at [1164, 615] on icon "Next slide" at bounding box center [1163, 645] width 70 height 70
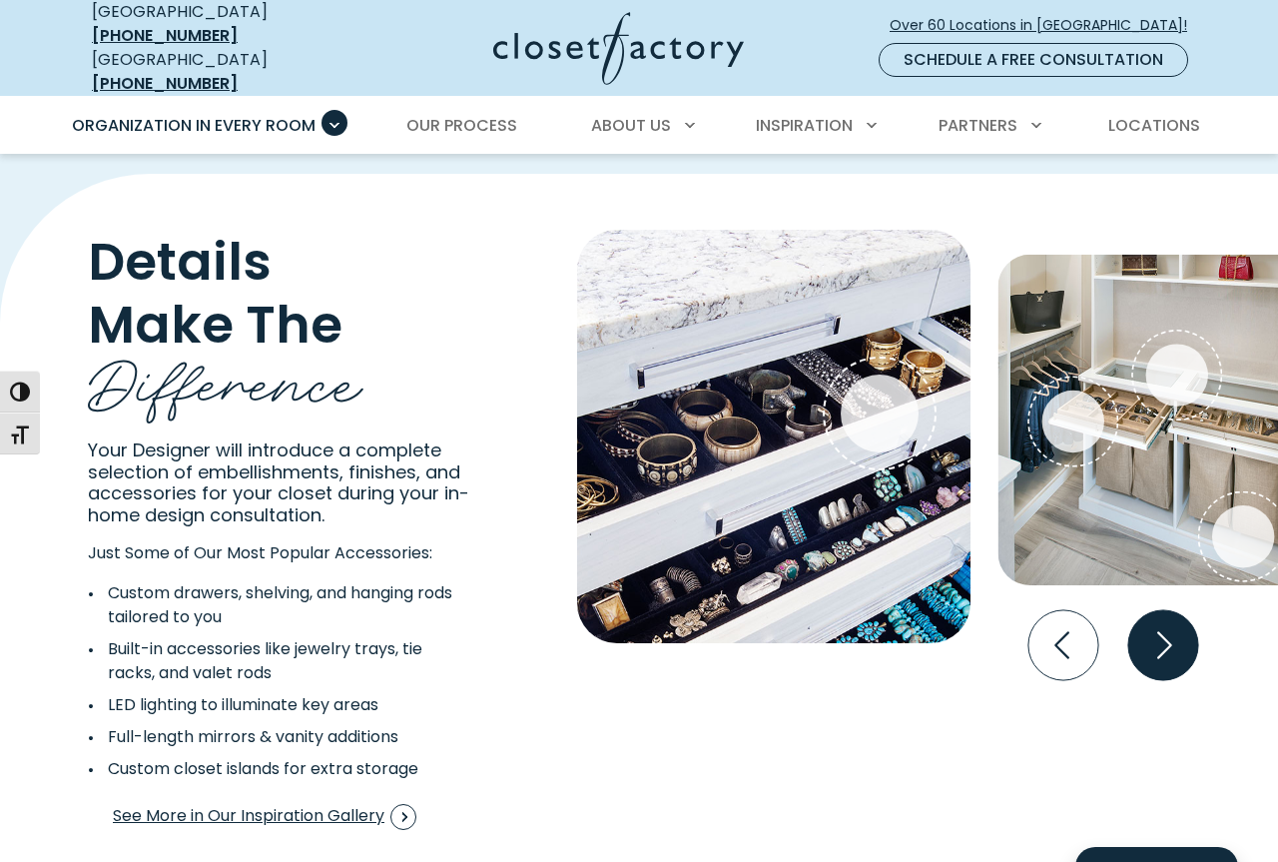
click at [1164, 615] on icon "Next slide" at bounding box center [1163, 645] width 70 height 70
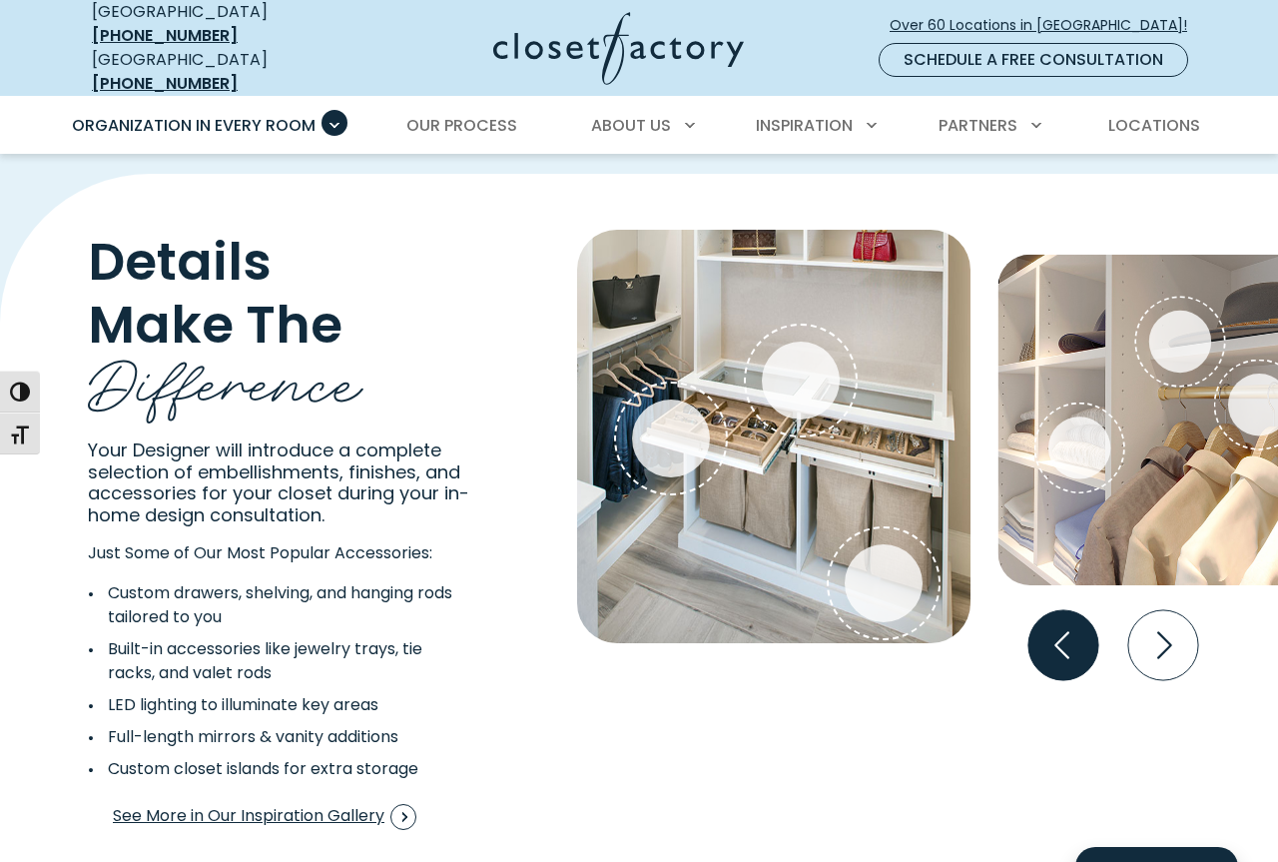
click at [1052, 610] on icon "Previous slide" at bounding box center [1063, 645] width 70 height 70
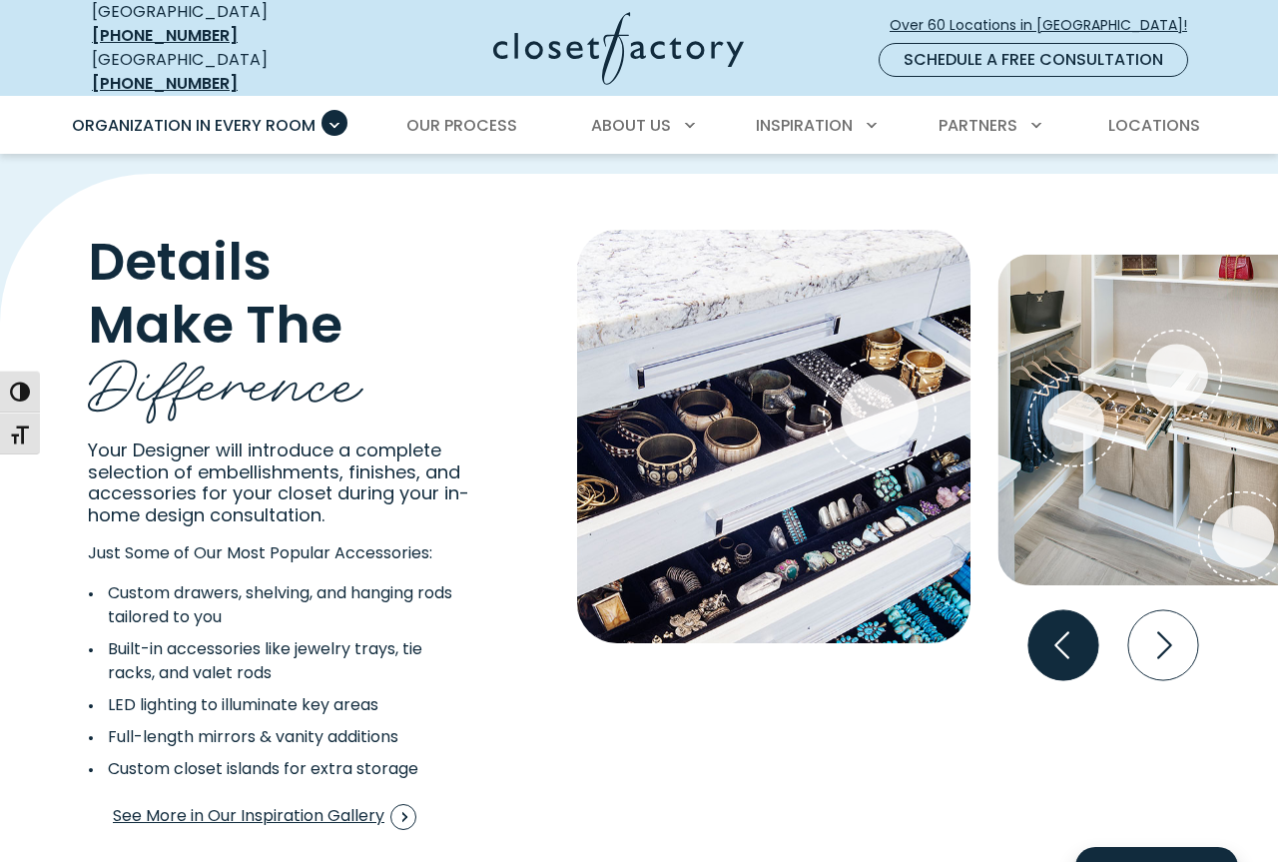
click at [1058, 610] on icon "Previous slide" at bounding box center [1063, 645] width 70 height 70
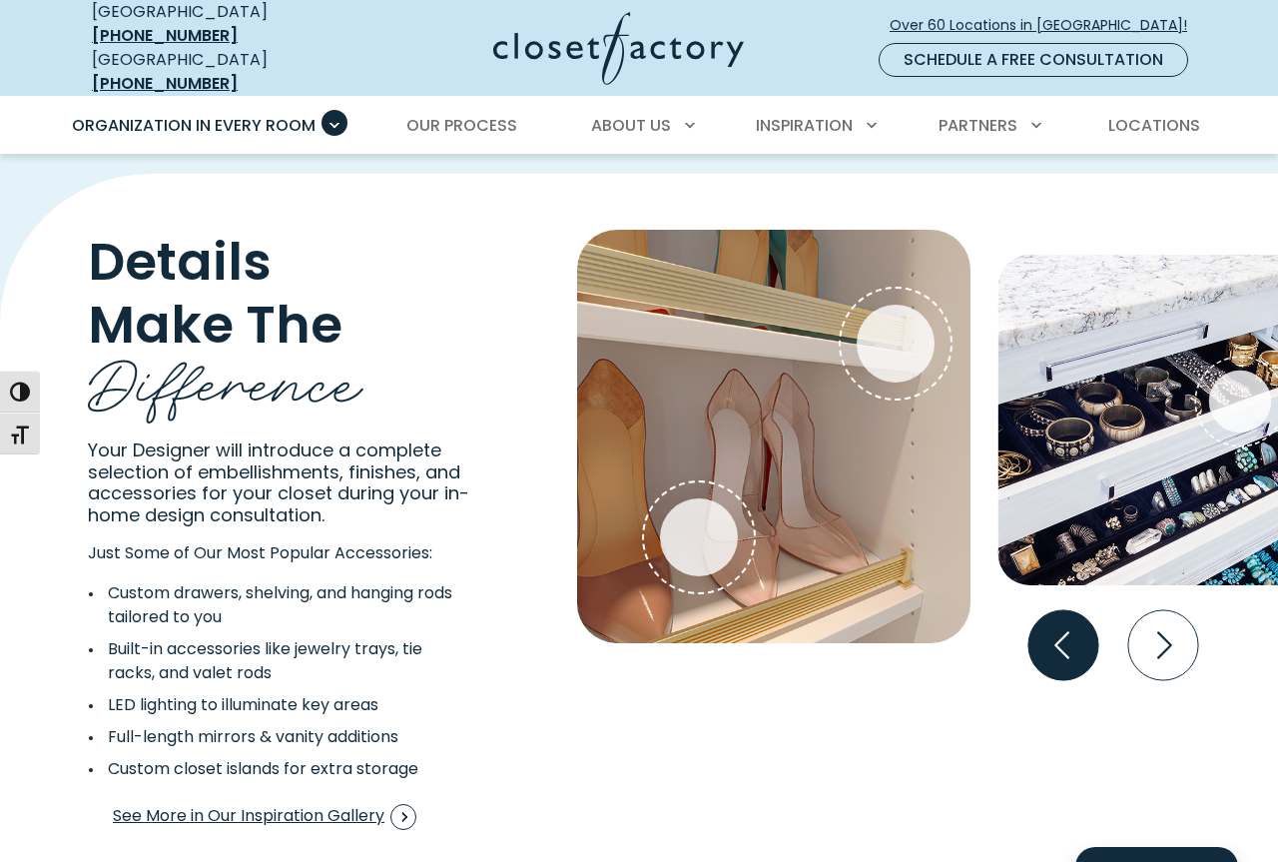
click at [1064, 617] on icon "Previous slide" at bounding box center [1063, 645] width 70 height 70
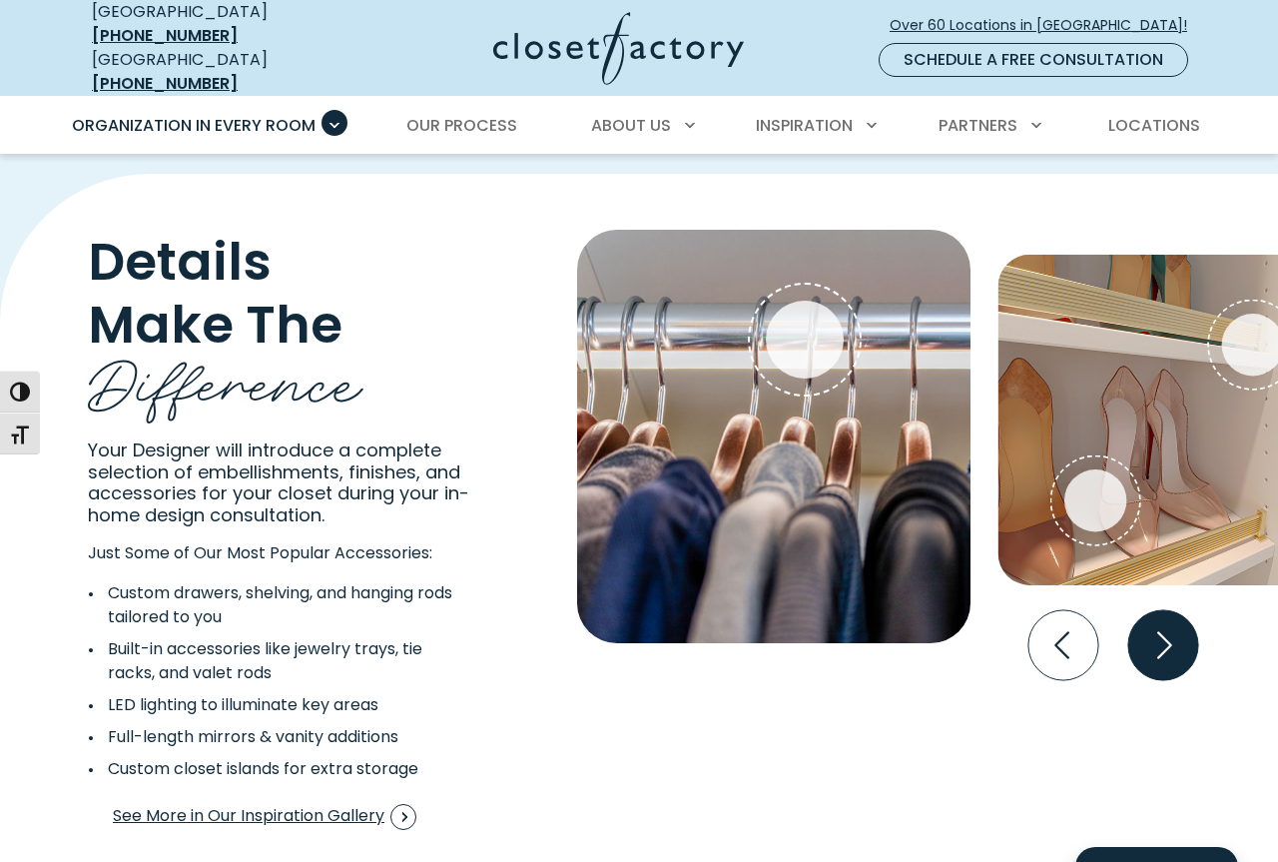
click at [1153, 619] on icon "Next slide" at bounding box center [1163, 645] width 70 height 70
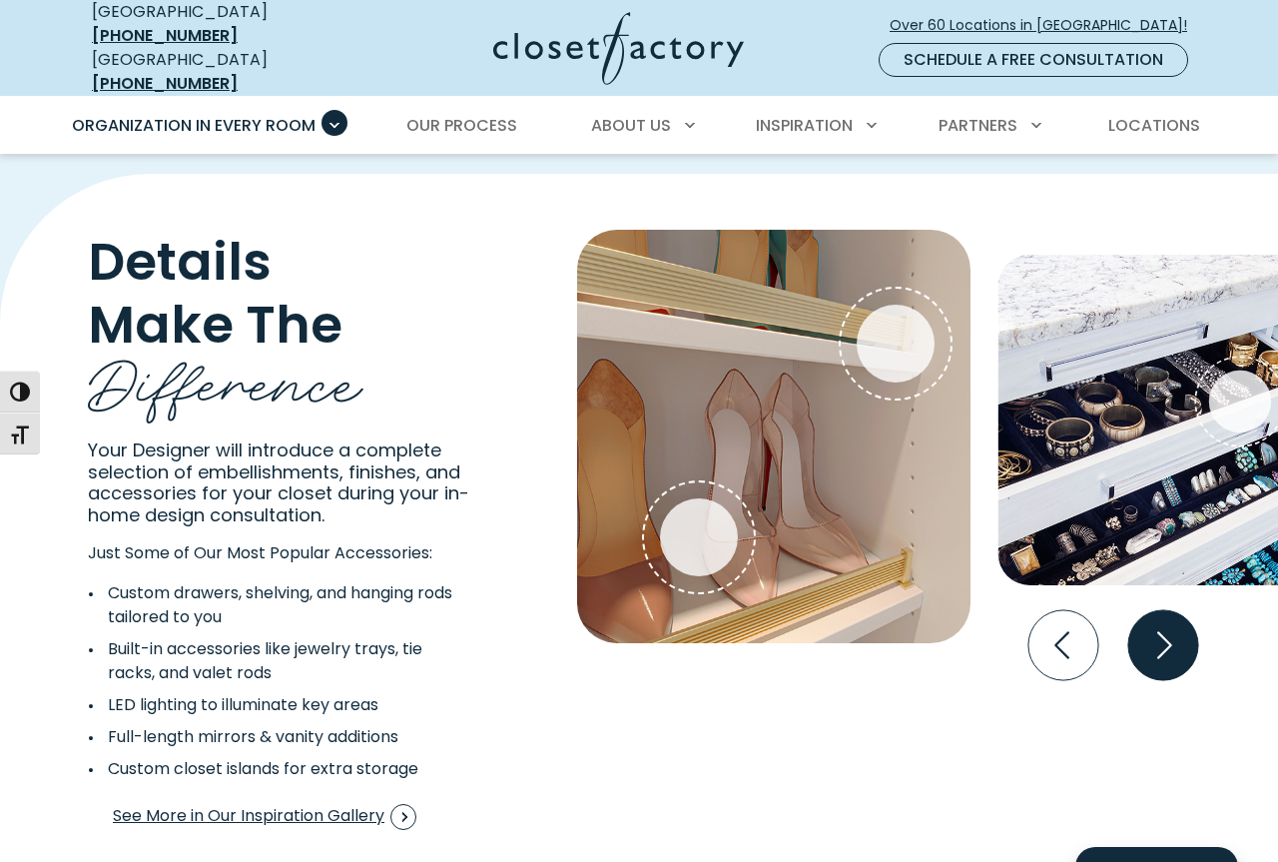
click at [1153, 619] on icon "Next slide" at bounding box center [1163, 645] width 70 height 70
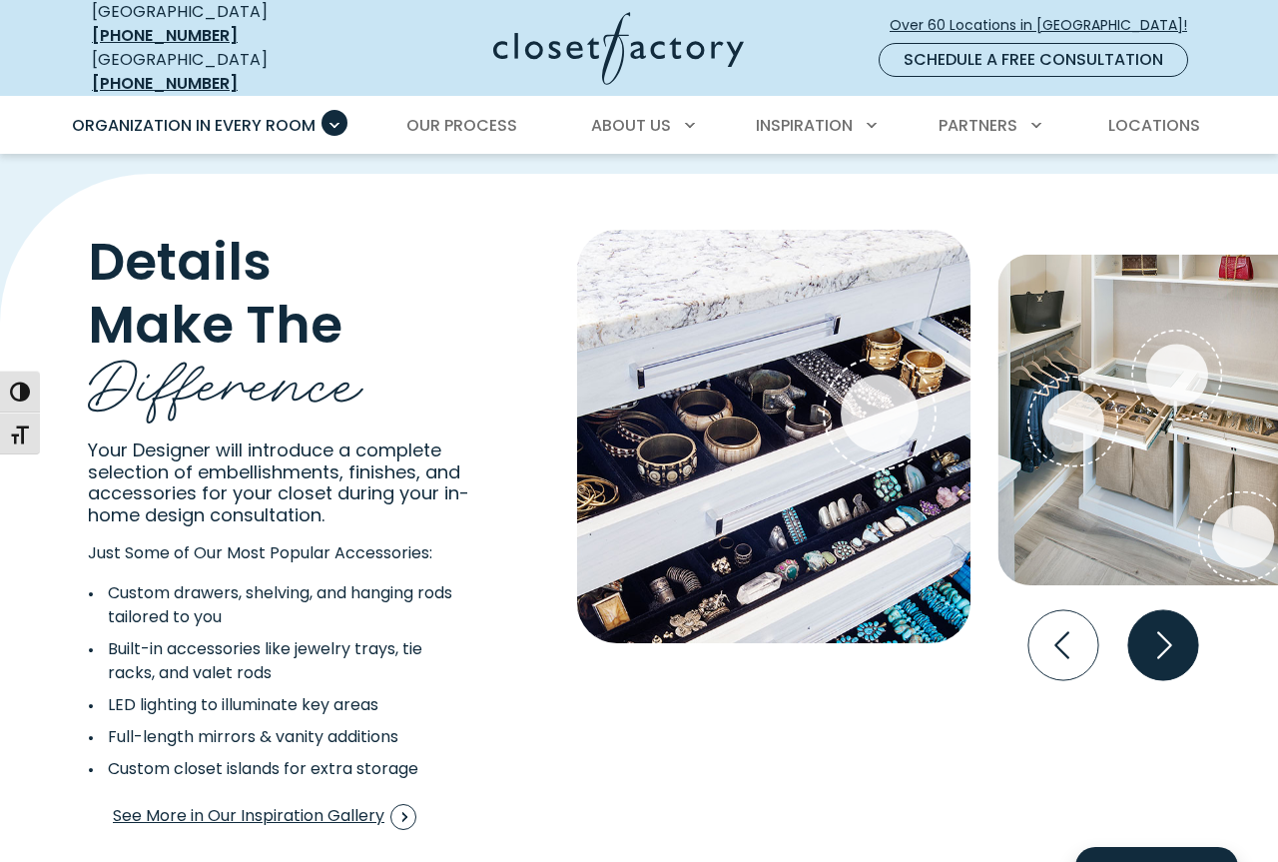
click at [1153, 619] on icon "Next slide" at bounding box center [1163, 645] width 70 height 70
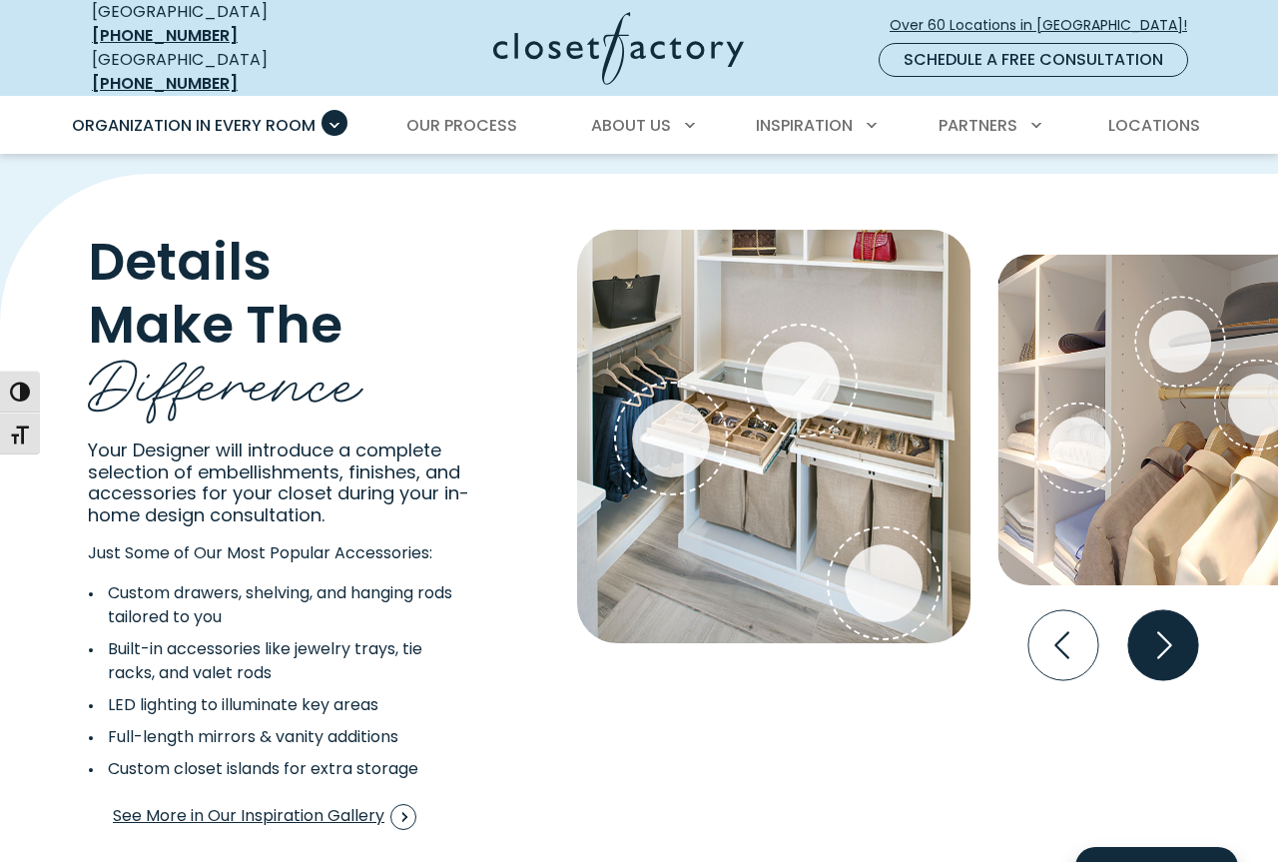
click at [1153, 619] on icon "Next slide" at bounding box center [1163, 645] width 70 height 70
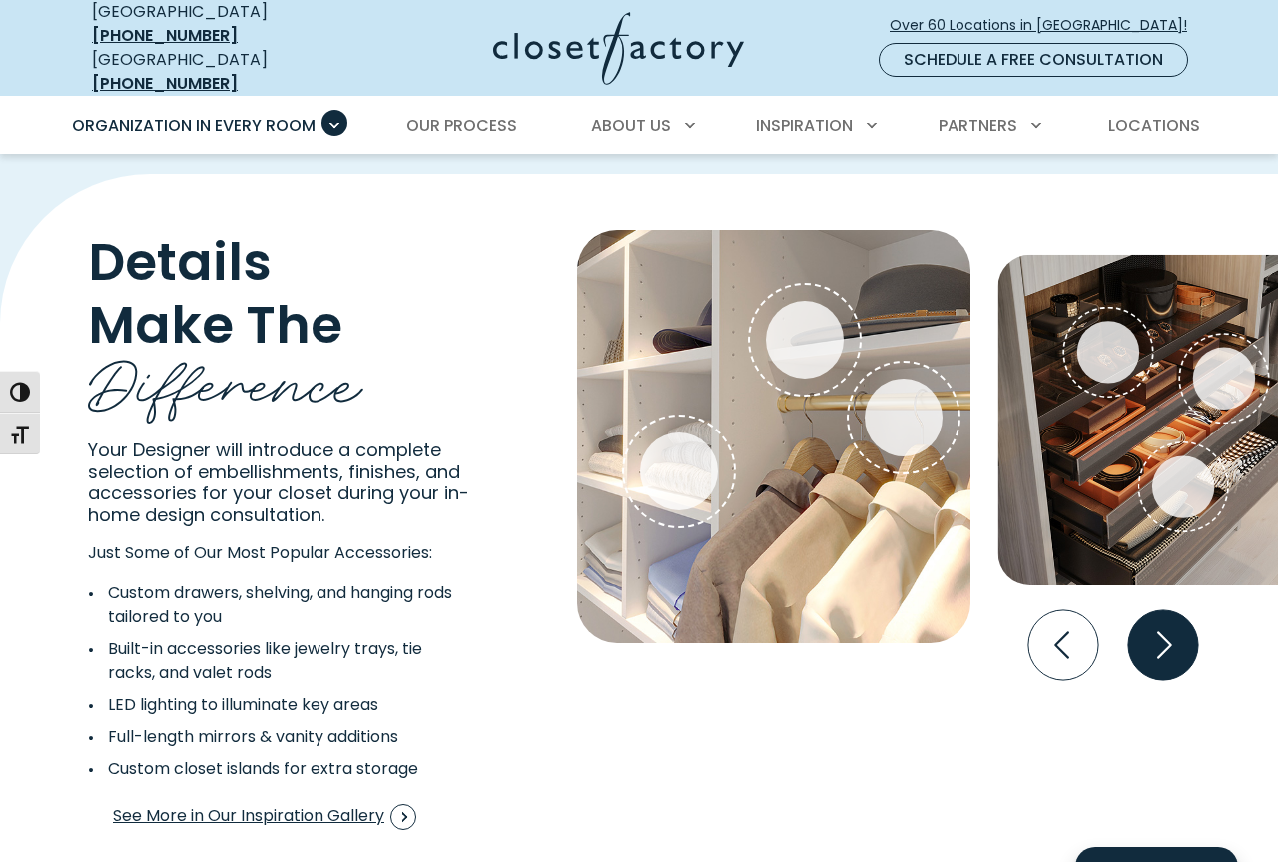
click at [1144, 621] on icon "Next slide" at bounding box center [1163, 645] width 70 height 70
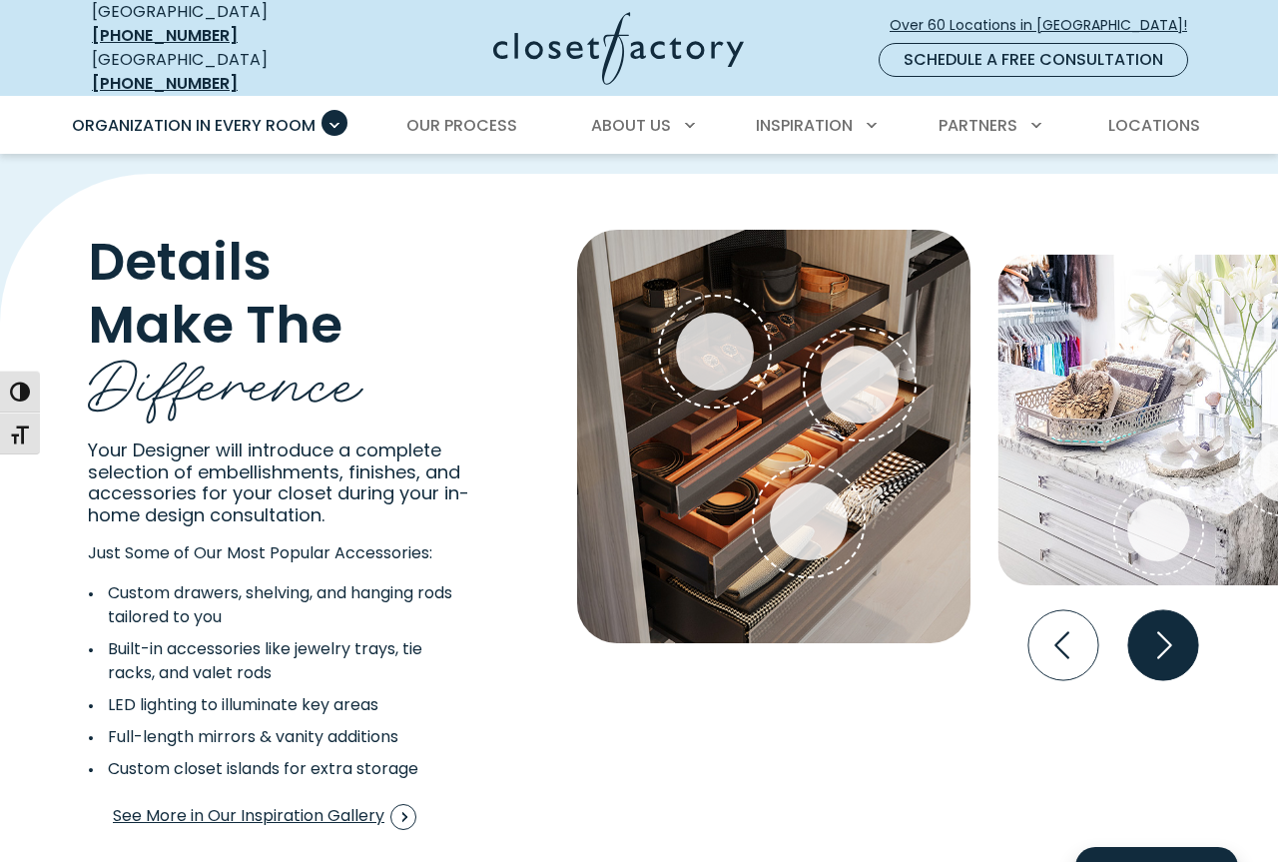
click at [1175, 612] on icon "Next slide" at bounding box center [1163, 645] width 70 height 70
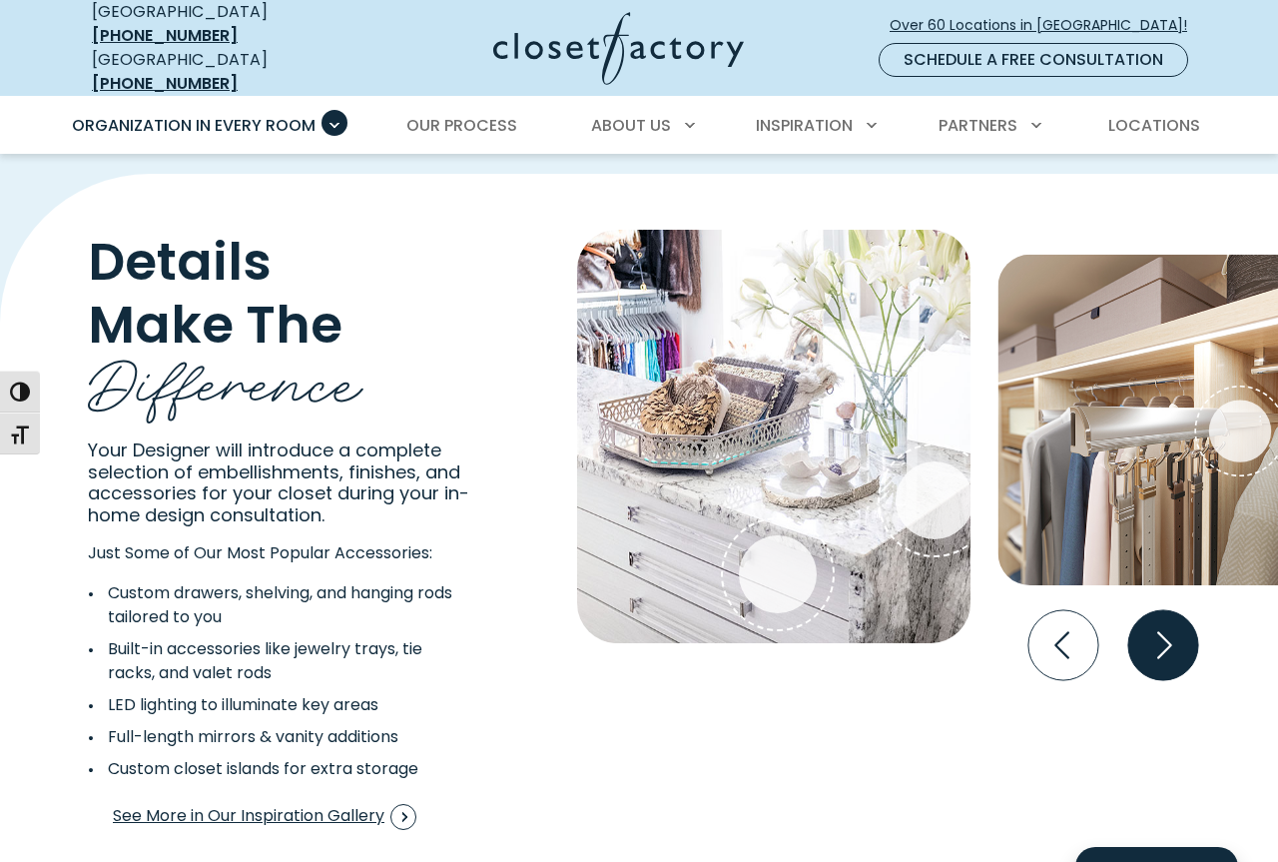
click at [1164, 610] on icon "Next slide" at bounding box center [1163, 645] width 70 height 70
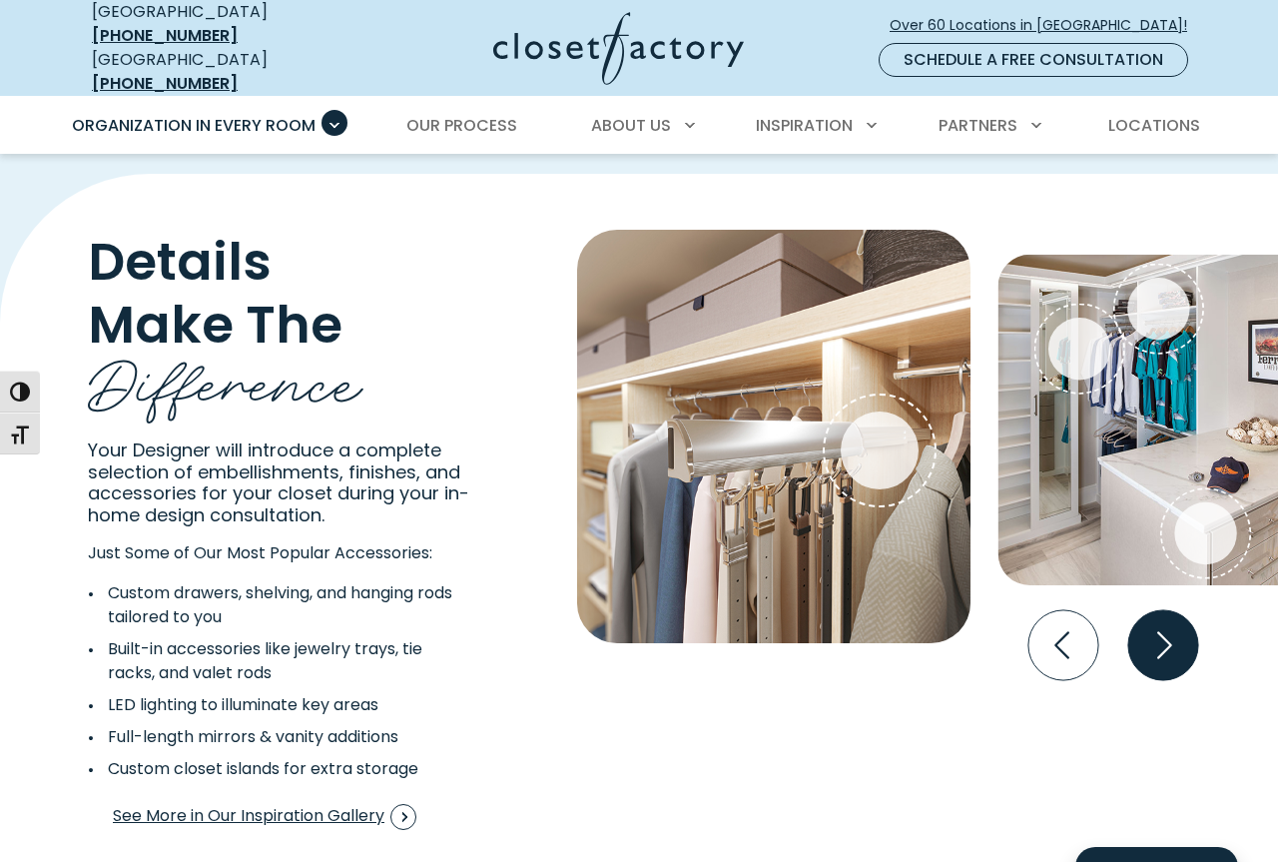
click at [1154, 615] on icon "Next slide" at bounding box center [1163, 645] width 70 height 70
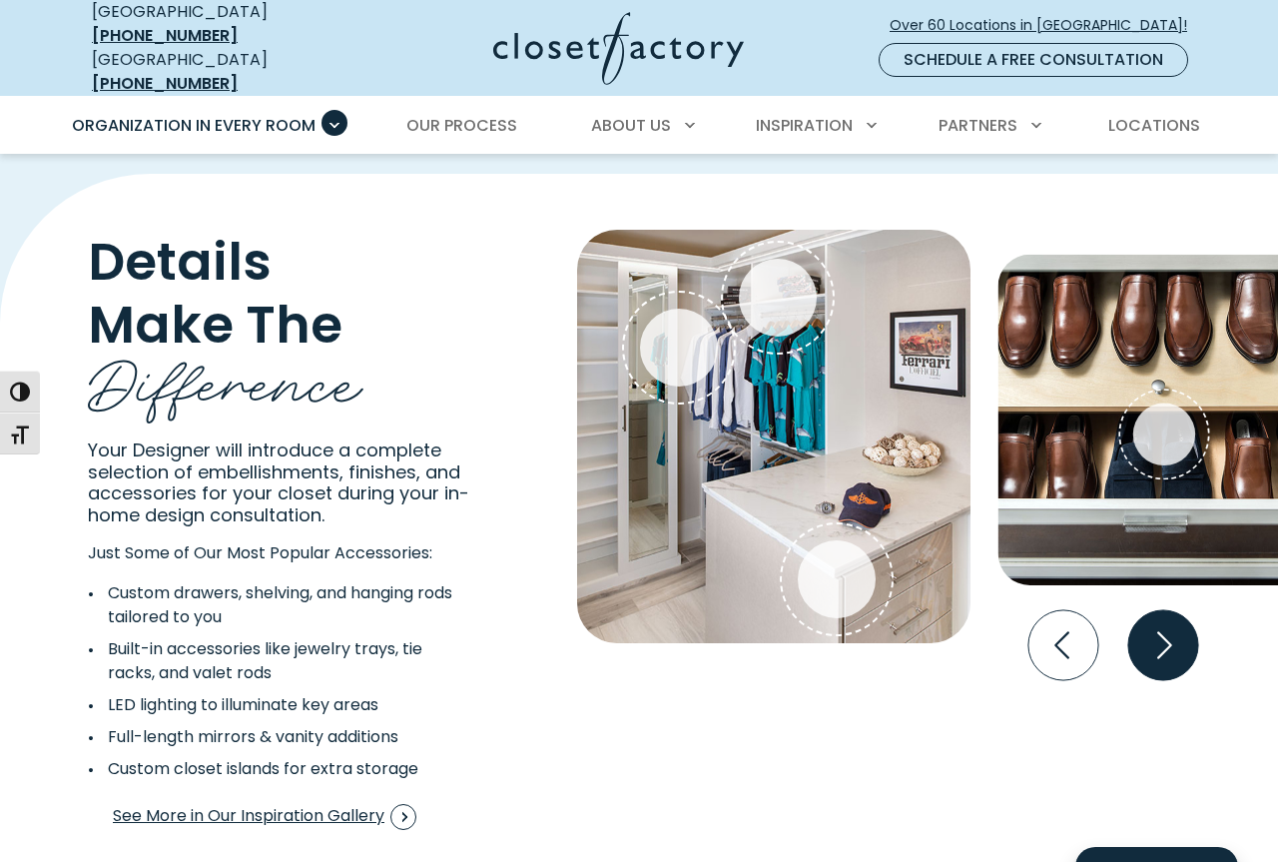
click at [1188, 610] on icon "Next slide" at bounding box center [1163, 645] width 70 height 70
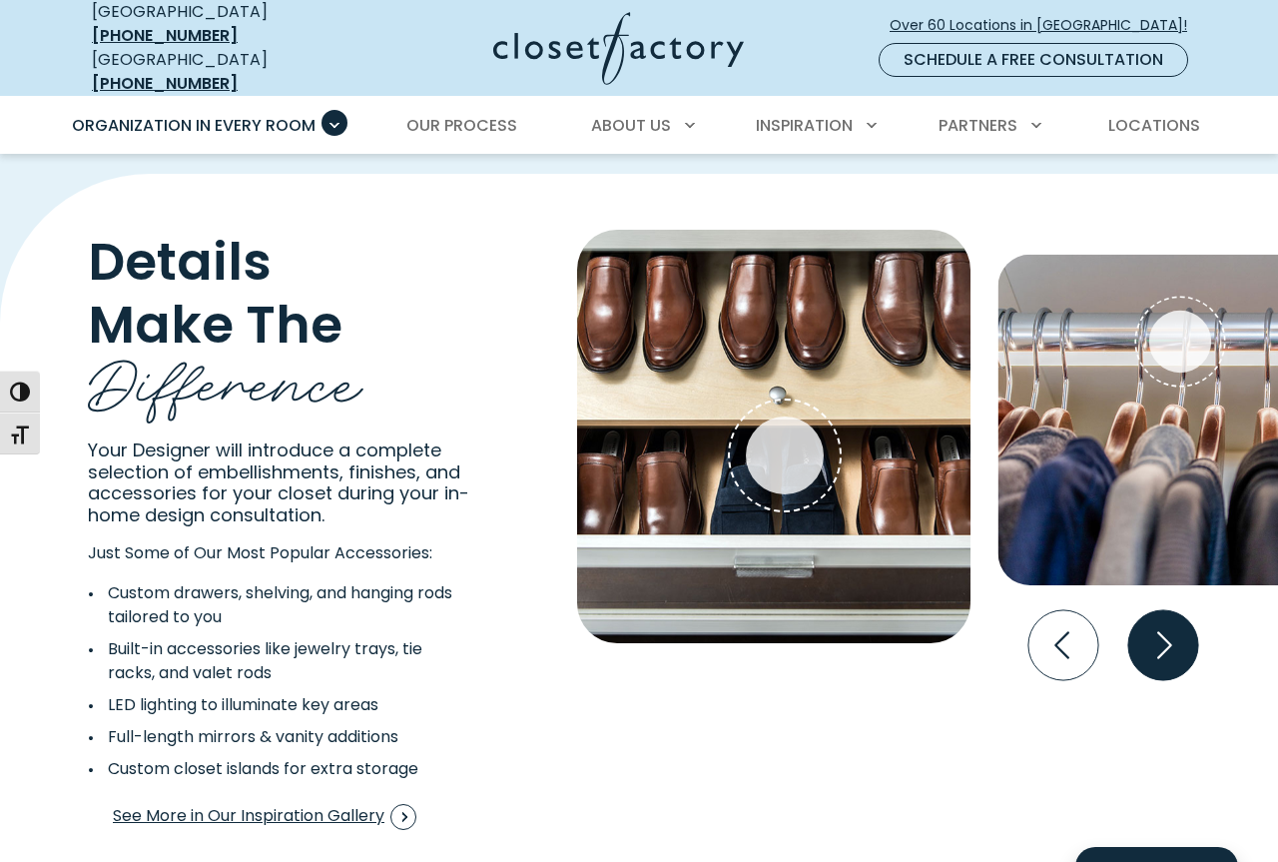
click at [1166, 610] on icon "Next slide" at bounding box center [1163, 645] width 70 height 70
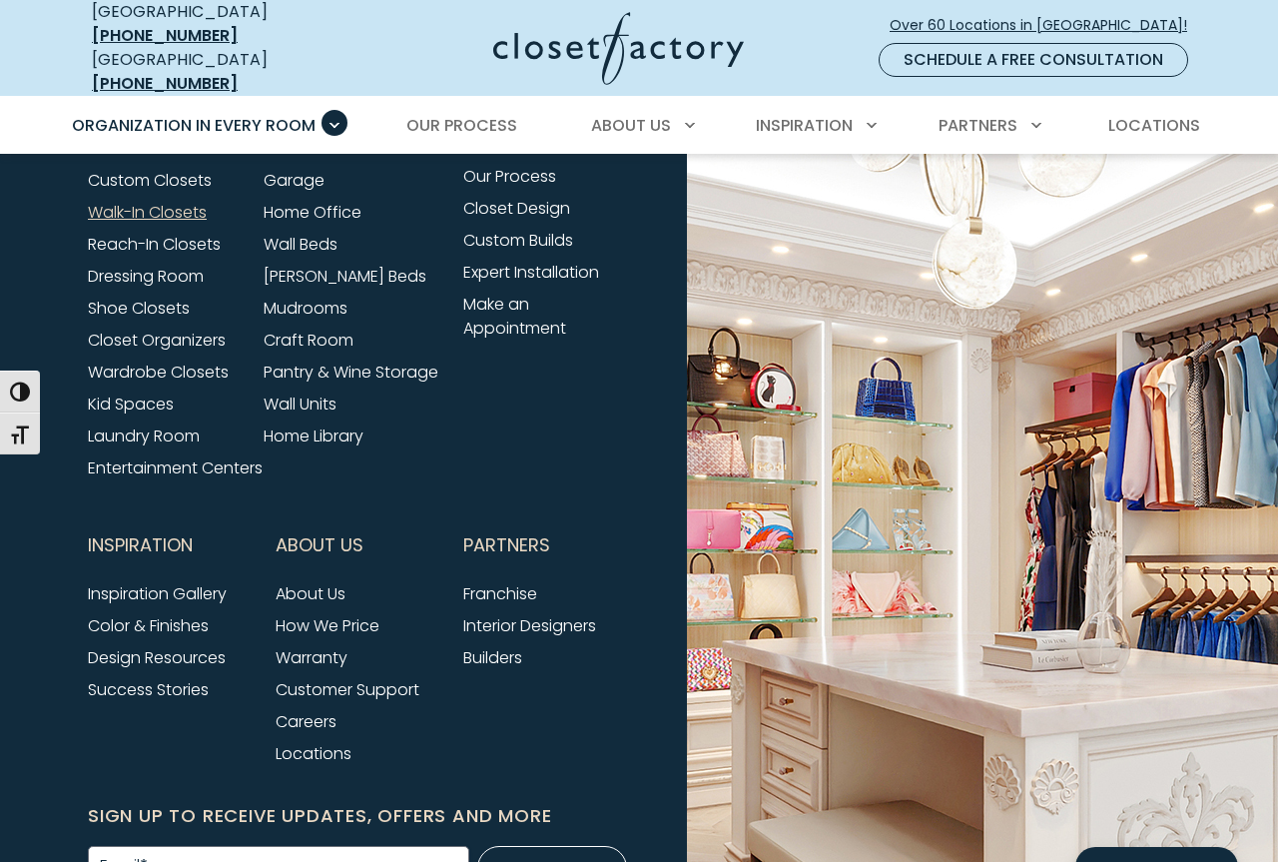
scroll to position [6773, 0]
